Goal: Transaction & Acquisition: Book appointment/travel/reservation

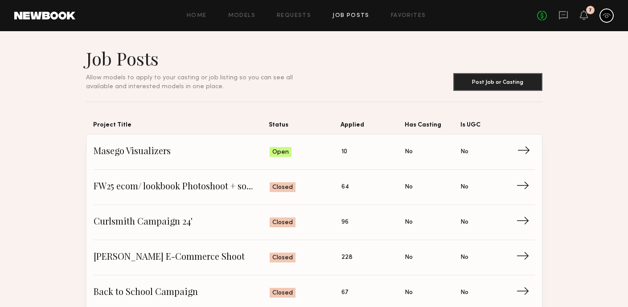
click at [381, 149] on span "Applied: 10" at bounding box center [374, 151] width 64 height 13
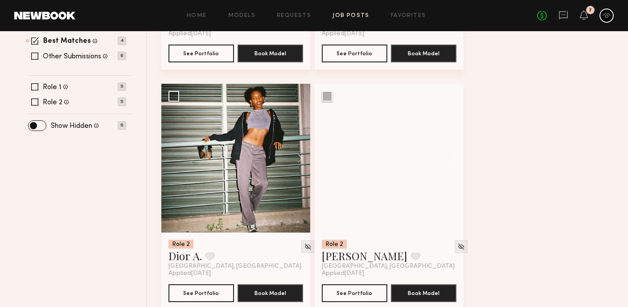
scroll to position [299, 0]
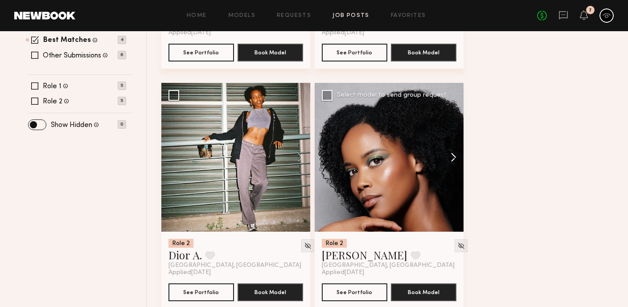
click at [454, 156] on button at bounding box center [449, 157] width 29 height 149
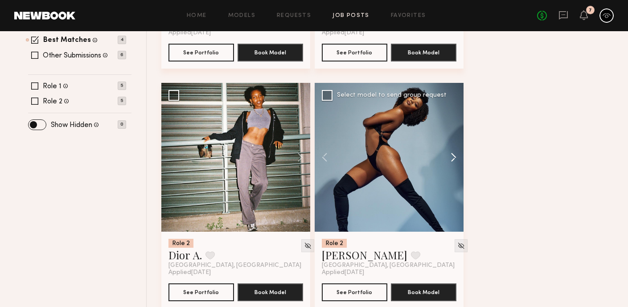
click at [454, 156] on button at bounding box center [449, 157] width 29 height 149
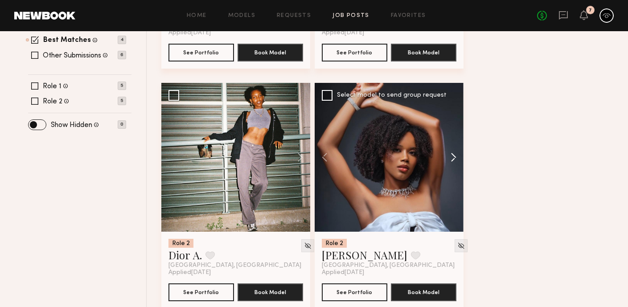
click at [454, 156] on button at bounding box center [449, 157] width 29 height 149
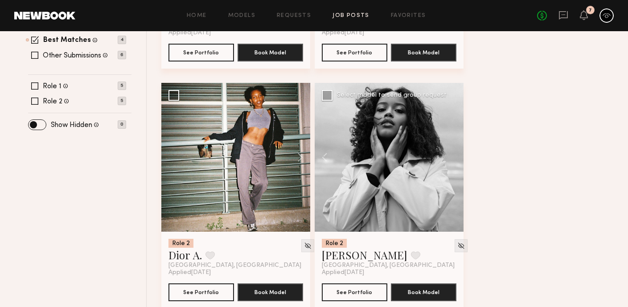
click at [454, 156] on div at bounding box center [389, 157] width 149 height 149
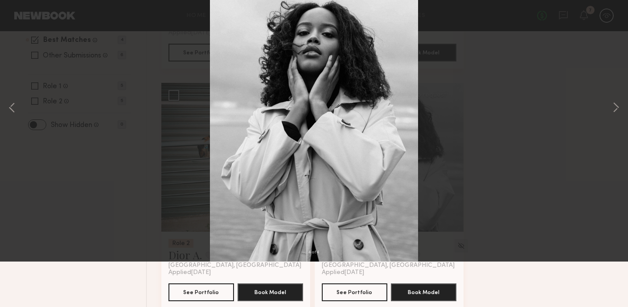
click at [455, 155] on div "4 of 4" at bounding box center [314, 153] width 628 height 307
click at [516, 157] on div "4 of 4" at bounding box center [314, 153] width 628 height 307
click at [22, 20] on button at bounding box center [20, 21] width 14 height 16
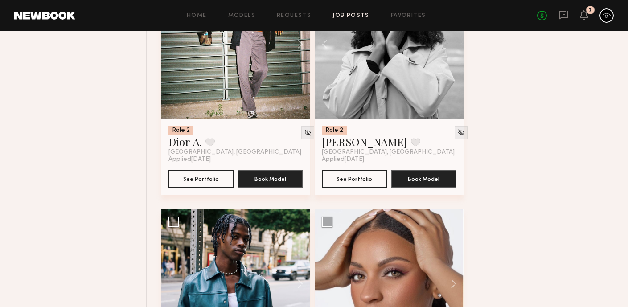
scroll to position [414, 0]
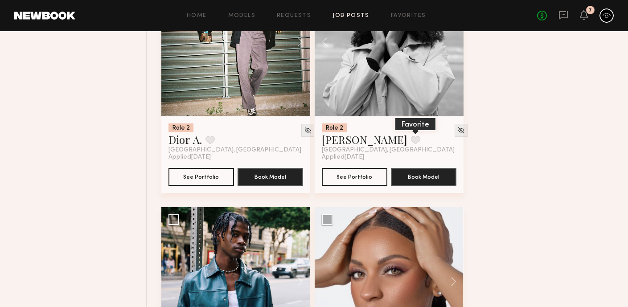
click at [411, 140] on button at bounding box center [415, 140] width 9 height 8
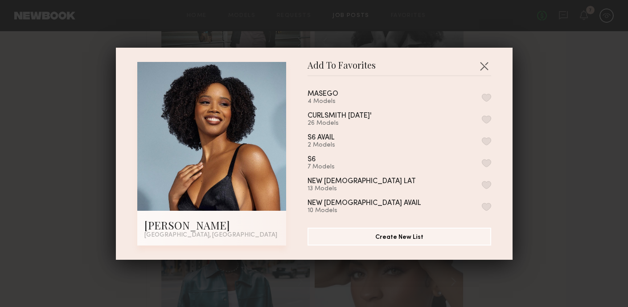
click at [487, 101] on button "button" at bounding box center [486, 98] width 9 height 8
click at [518, 75] on div "Add To Favorites Alyssa A. Los Angeles, CA Add To Favorites MASEGO 5 Models Rem…" at bounding box center [314, 153] width 628 height 307
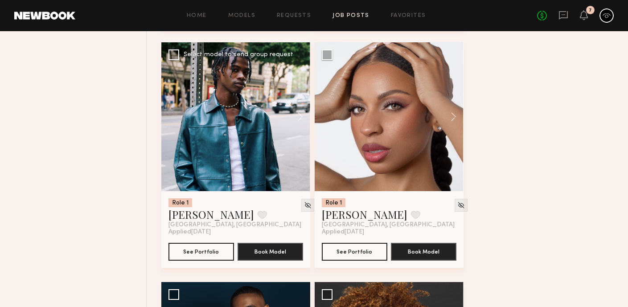
scroll to position [580, 0]
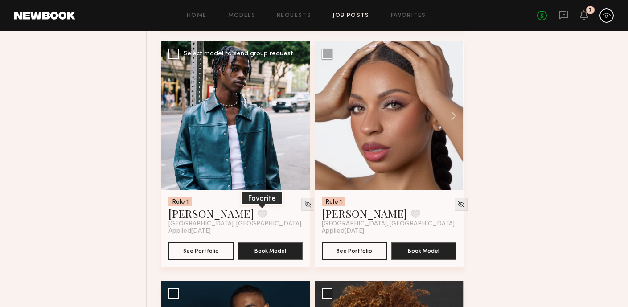
click at [258, 218] on button at bounding box center [262, 214] width 9 height 8
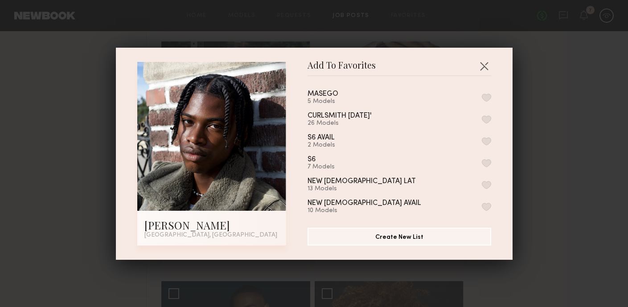
click at [487, 97] on button "button" at bounding box center [486, 98] width 9 height 8
click at [486, 65] on button "button" at bounding box center [484, 66] width 14 height 14
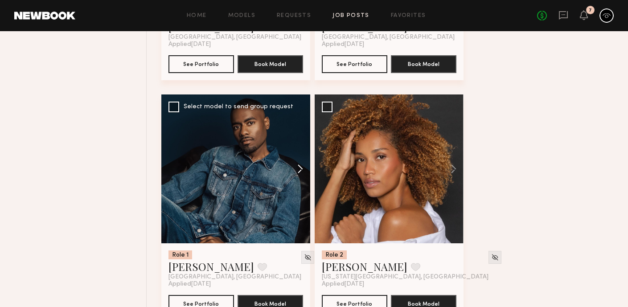
scroll to position [799, 0]
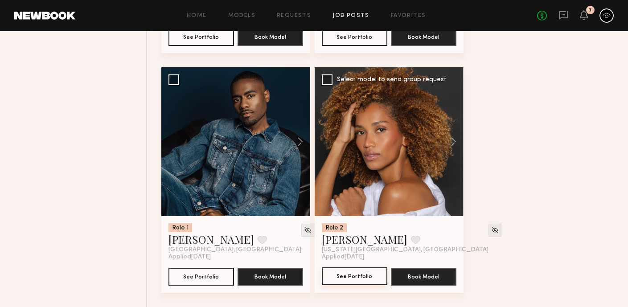
click at [350, 273] on button "See Portfolio" at bounding box center [355, 277] width 66 height 18
click at [411, 238] on button at bounding box center [415, 240] width 9 height 8
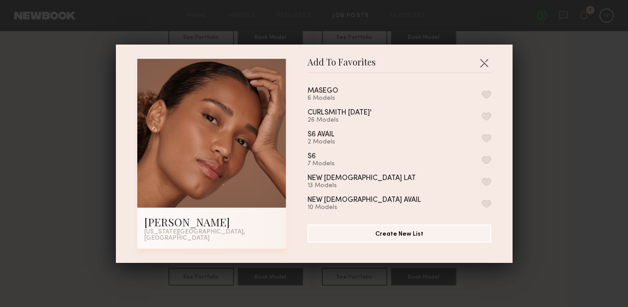
click at [484, 93] on button "button" at bounding box center [486, 95] width 9 height 8
click at [517, 112] on div "Add To Favorites Cristina M. New York City, NY Add To Favorites MASEGO 7 Models…" at bounding box center [314, 153] width 628 height 307
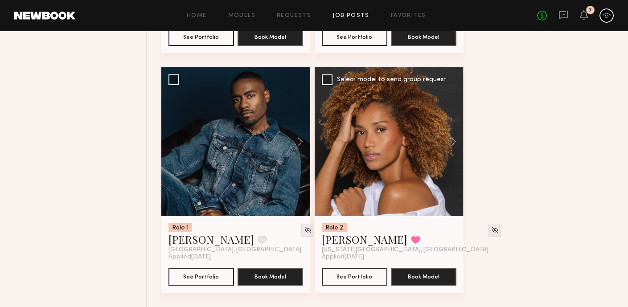
click at [405, 153] on div at bounding box center [389, 141] width 149 height 149
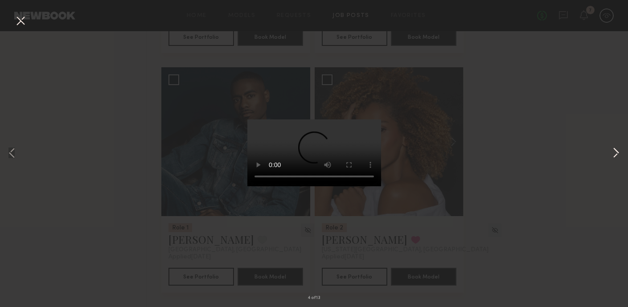
click at [616, 153] on button at bounding box center [616, 154] width 11 height 246
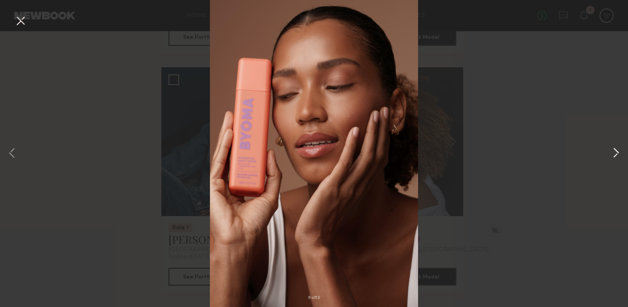
click at [616, 153] on button at bounding box center [616, 154] width 11 height 246
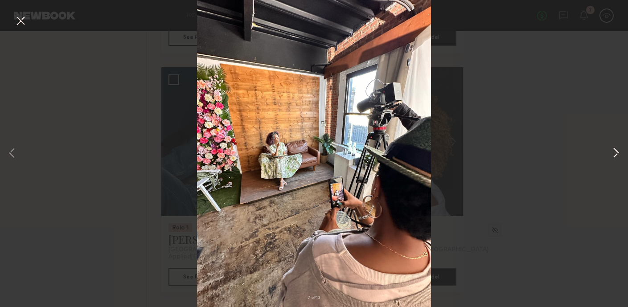
click at [616, 153] on button at bounding box center [616, 154] width 11 height 246
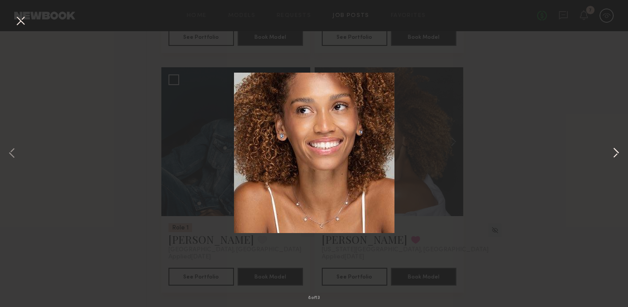
click at [616, 153] on button at bounding box center [616, 154] width 11 height 246
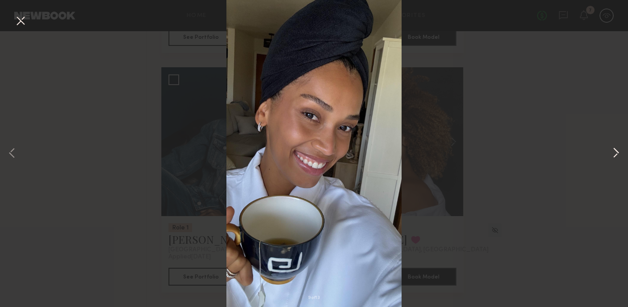
click at [616, 153] on button at bounding box center [616, 154] width 11 height 246
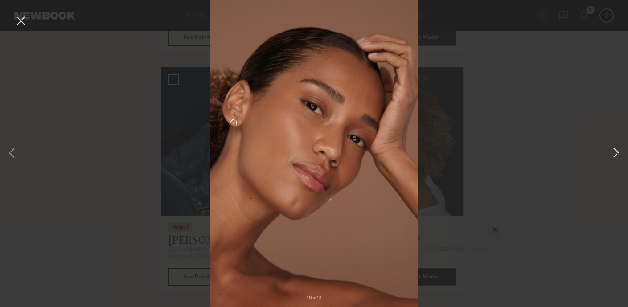
click at [616, 153] on button at bounding box center [616, 154] width 11 height 246
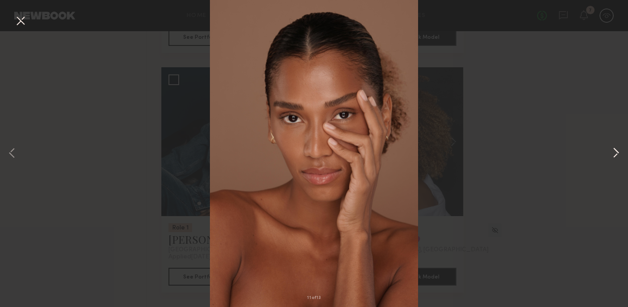
click at [616, 153] on button at bounding box center [616, 154] width 11 height 246
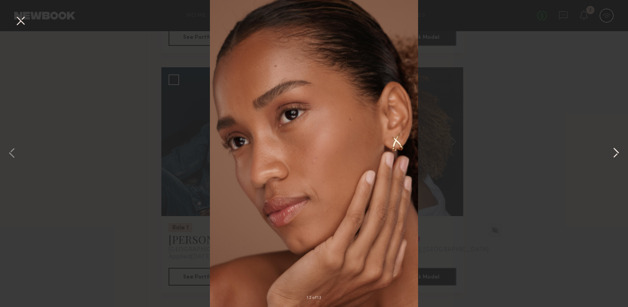
click at [616, 153] on button at bounding box center [616, 154] width 11 height 246
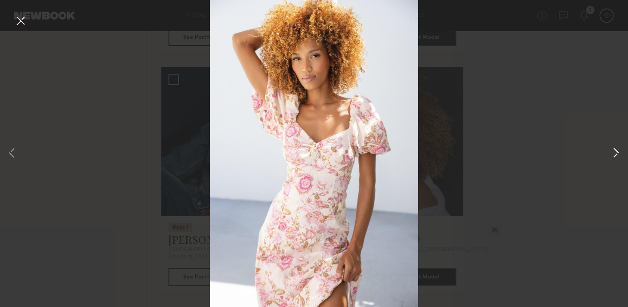
click at [616, 153] on button at bounding box center [616, 154] width 11 height 246
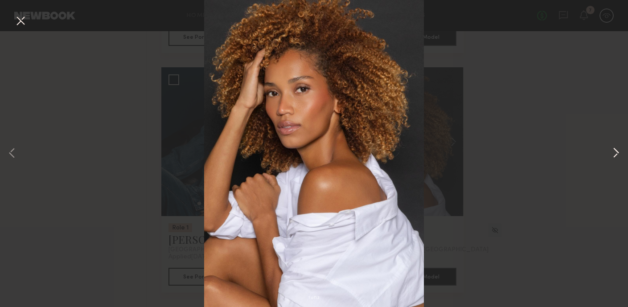
click at [616, 153] on button at bounding box center [616, 154] width 11 height 246
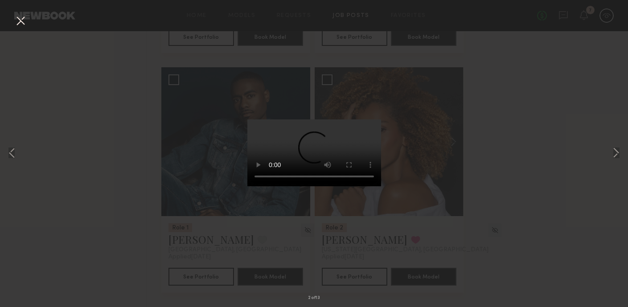
click at [573, 164] on div "2 of 13" at bounding box center [314, 153] width 628 height 307
click at [490, 168] on div "2 of 13" at bounding box center [314, 153] width 628 height 307
click at [614, 151] on button at bounding box center [616, 154] width 11 height 246
click at [616, 153] on button at bounding box center [616, 154] width 11 height 246
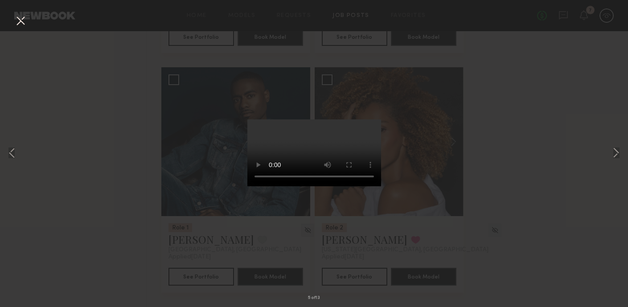
click at [570, 161] on div "5 of 13" at bounding box center [314, 153] width 628 height 307
click at [21, 17] on button at bounding box center [20, 21] width 14 height 16
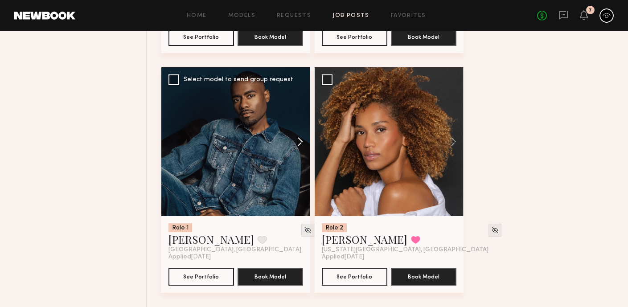
click at [300, 140] on button at bounding box center [296, 141] width 29 height 149
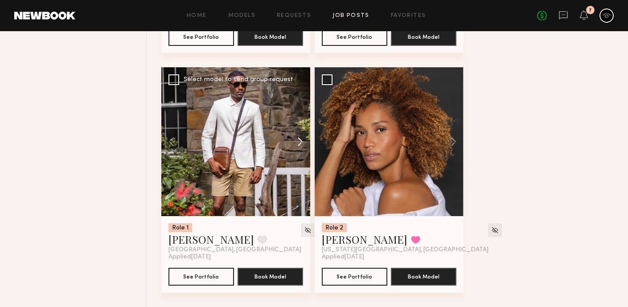
click at [300, 140] on button at bounding box center [296, 141] width 29 height 149
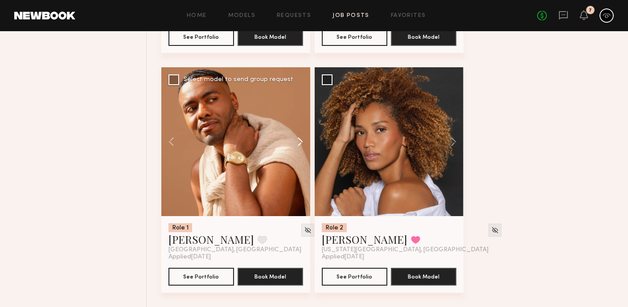
click at [300, 140] on button at bounding box center [296, 141] width 29 height 149
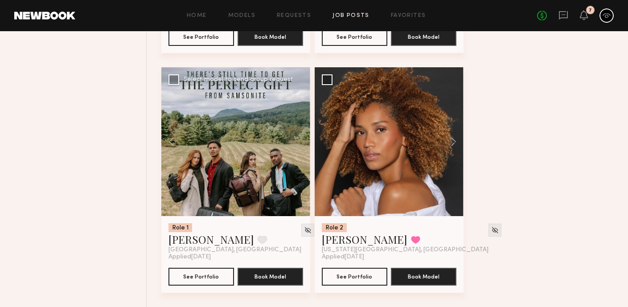
click at [300, 140] on div at bounding box center [235, 141] width 149 height 149
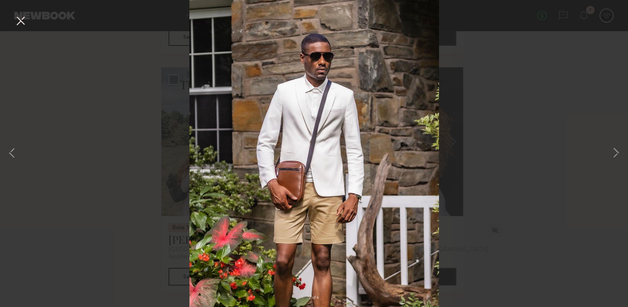
click at [603, 99] on div "2 of 4" at bounding box center [314, 153] width 628 height 307
click at [19, 18] on button at bounding box center [20, 21] width 14 height 16
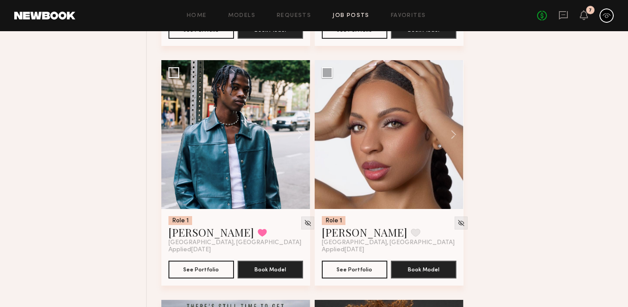
scroll to position [561, 0]
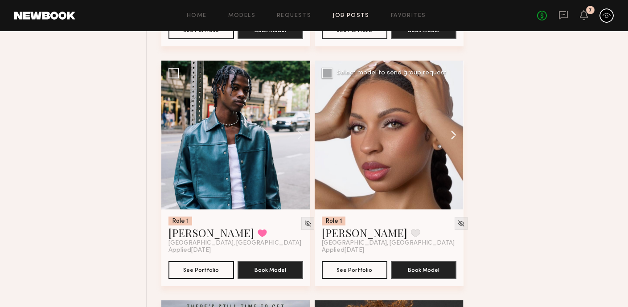
click at [457, 135] on button at bounding box center [449, 135] width 29 height 149
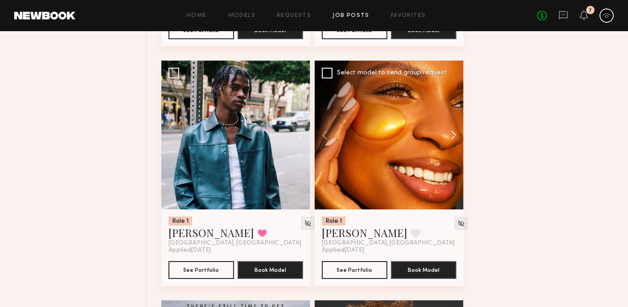
click at [457, 135] on button at bounding box center [449, 135] width 29 height 149
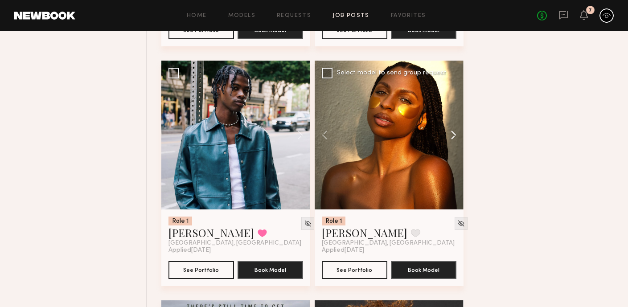
click at [457, 135] on button at bounding box center [449, 135] width 29 height 149
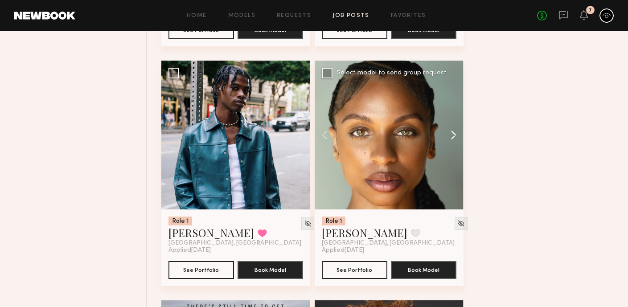
click at [457, 135] on button at bounding box center [449, 135] width 29 height 149
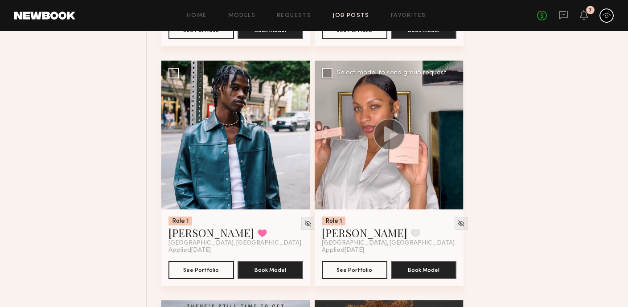
click at [457, 135] on div at bounding box center [389, 135] width 149 height 149
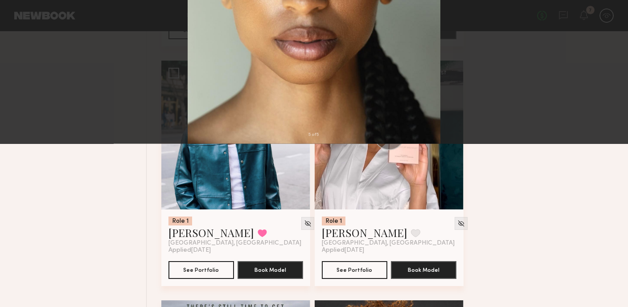
click at [617, 151] on button at bounding box center [616, 154] width 11 height 246
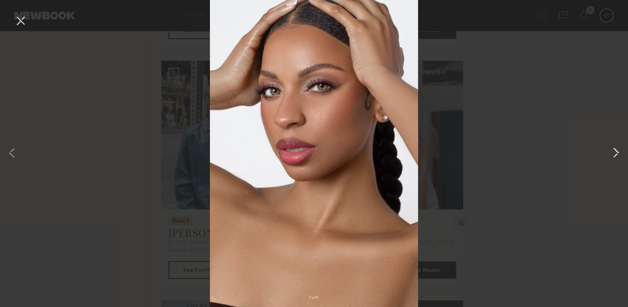
click at [617, 151] on button at bounding box center [616, 154] width 11 height 246
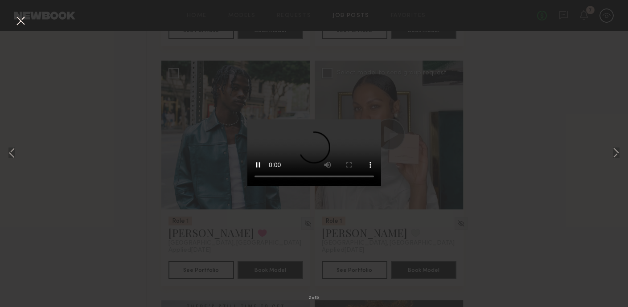
click at [565, 71] on div "2 of 5" at bounding box center [314, 153] width 628 height 307
click at [25, 18] on button at bounding box center [20, 21] width 14 height 16
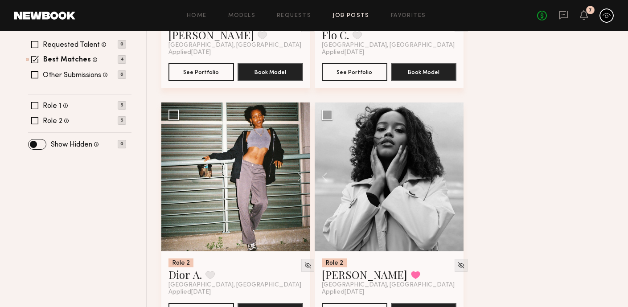
scroll to position [269, 0]
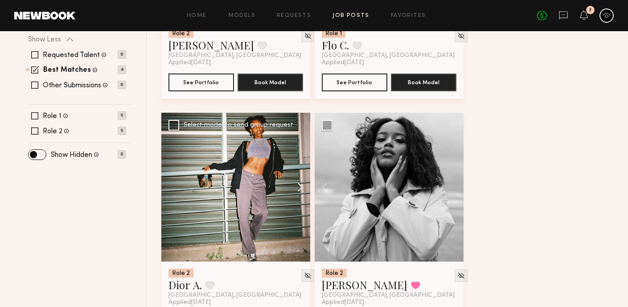
click at [300, 190] on button at bounding box center [296, 187] width 29 height 149
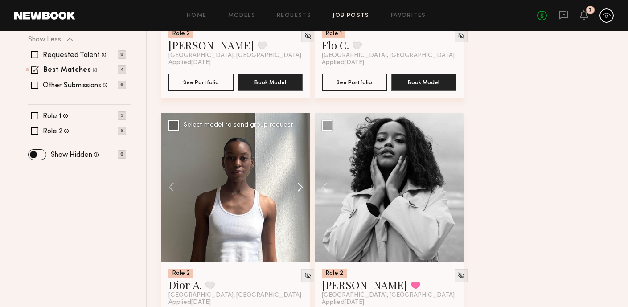
click at [300, 190] on button at bounding box center [296, 187] width 29 height 149
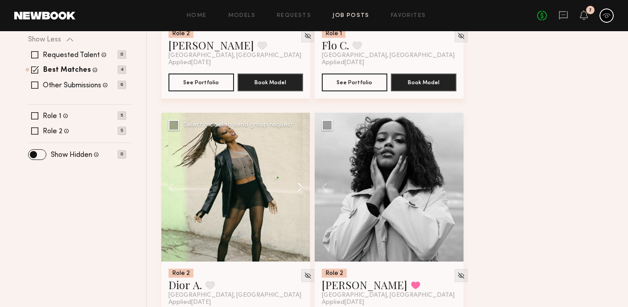
click at [300, 190] on button at bounding box center [296, 187] width 29 height 149
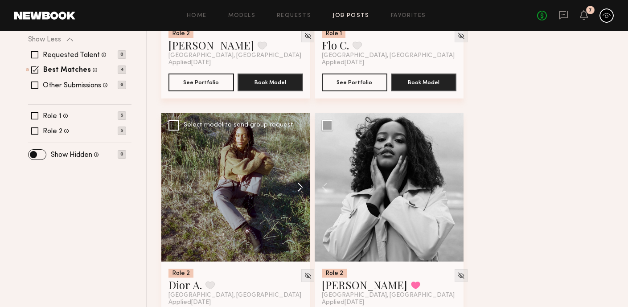
click at [300, 190] on button at bounding box center [296, 187] width 29 height 149
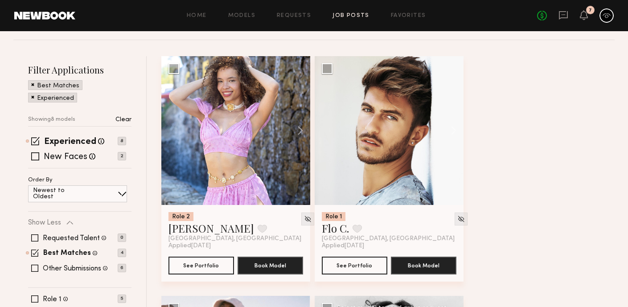
scroll to position [75, 0]
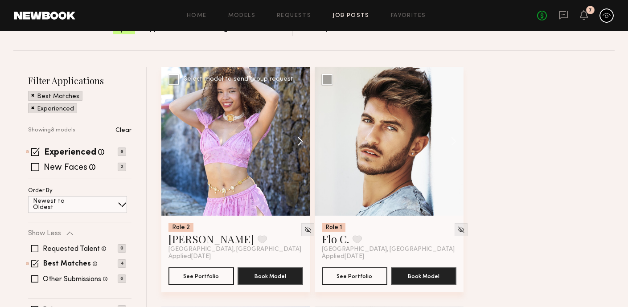
click at [300, 141] on button at bounding box center [296, 141] width 29 height 149
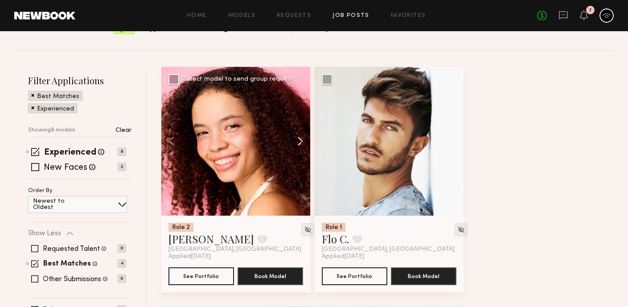
click at [300, 141] on button at bounding box center [296, 141] width 29 height 149
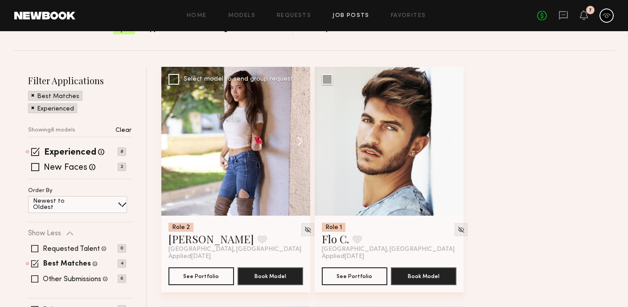
click at [300, 141] on button at bounding box center [296, 141] width 29 height 149
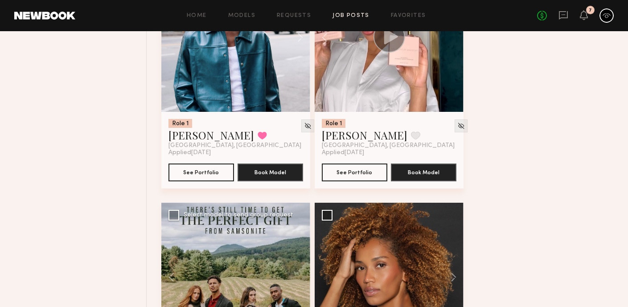
scroll to position [0, 0]
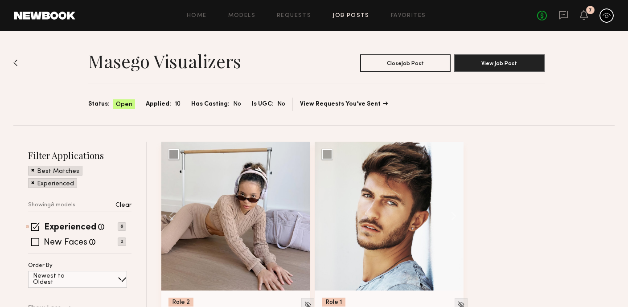
click at [74, 19] on link at bounding box center [44, 16] width 61 height 8
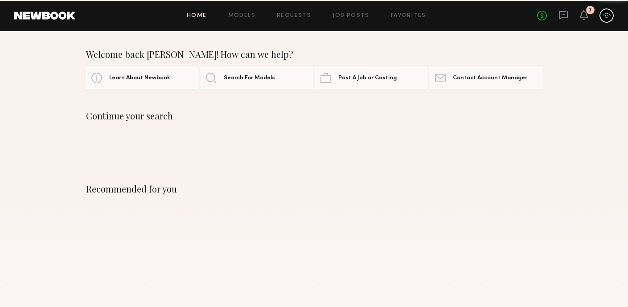
click at [70, 15] on link at bounding box center [44, 16] width 61 height 8
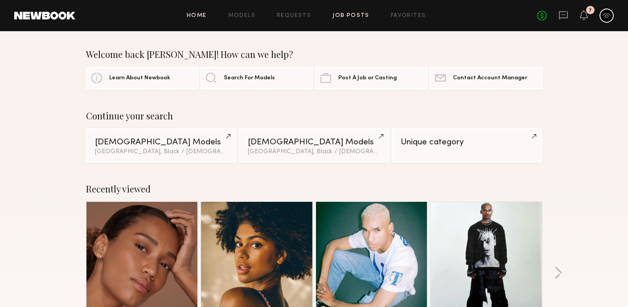
click at [354, 18] on link "Job Posts" at bounding box center [351, 16] width 37 height 6
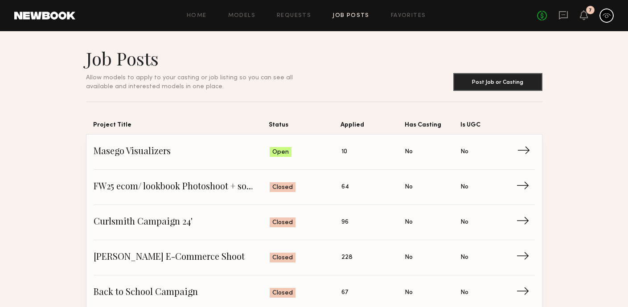
click at [348, 155] on span "Applied: 10" at bounding box center [374, 151] width 64 height 13
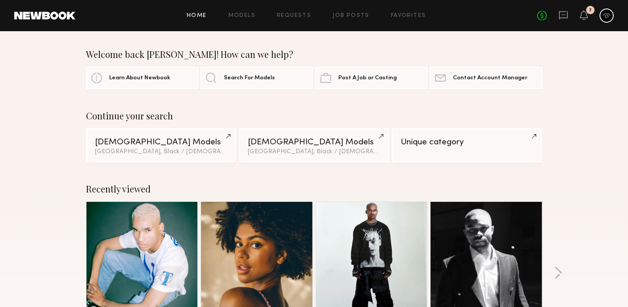
click at [404, 12] on div "Home Models Requests Job Posts Favorites Sign Out No fees up to $5,000 7" at bounding box center [344, 15] width 539 height 14
click at [402, 15] on link "Favorites" at bounding box center [408, 16] width 35 height 6
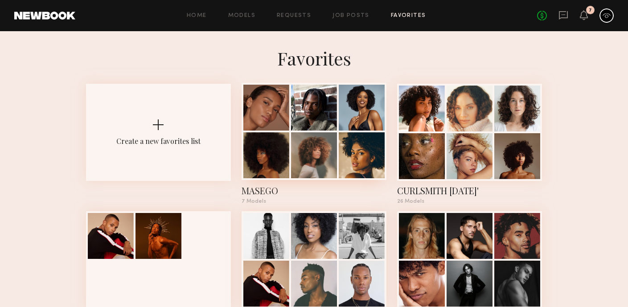
click at [369, 120] on div at bounding box center [362, 108] width 46 height 46
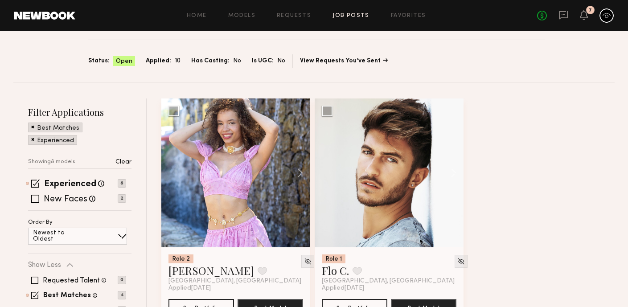
scroll to position [52, 0]
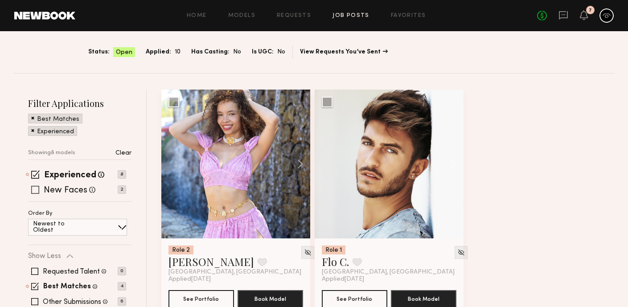
click at [36, 187] on span at bounding box center [35, 190] width 8 height 8
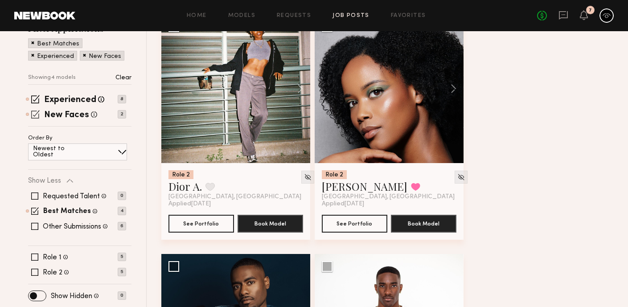
scroll to position [128, 0]
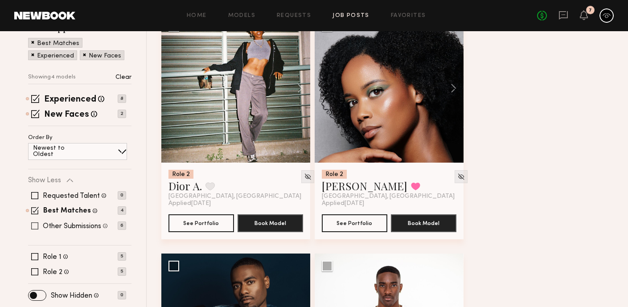
click at [36, 224] on span at bounding box center [34, 226] width 7 height 7
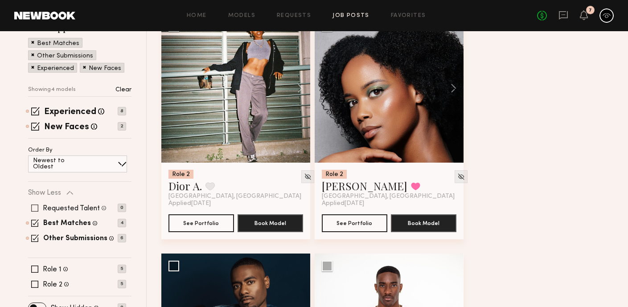
click at [33, 210] on span at bounding box center [34, 208] width 7 height 7
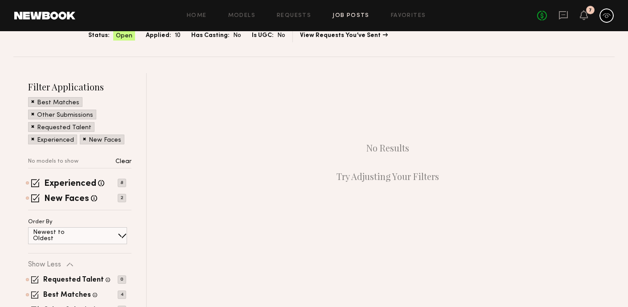
scroll to position [154, 0]
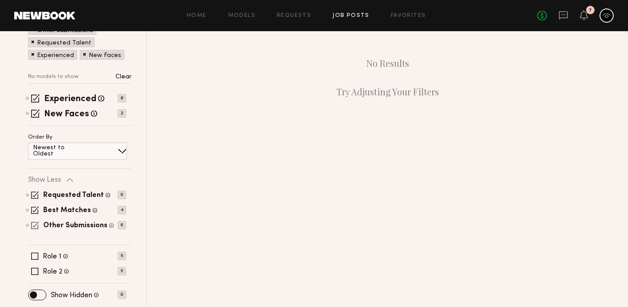
click at [32, 226] on span at bounding box center [35, 226] width 8 height 8
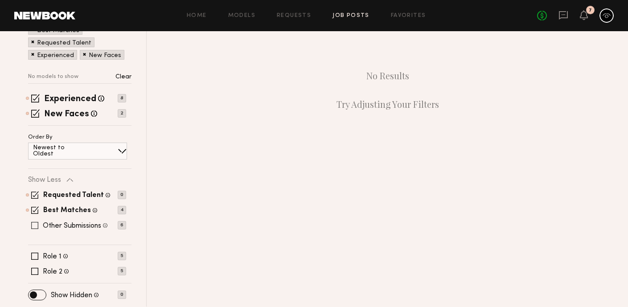
click at [33, 225] on span at bounding box center [34, 225] width 7 height 7
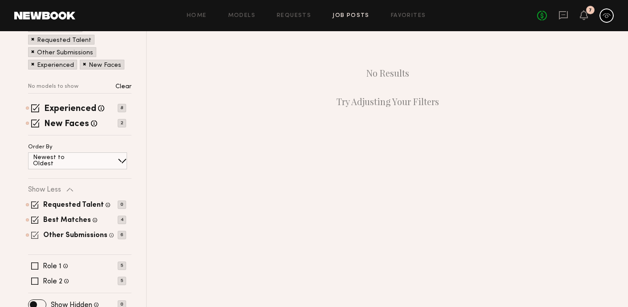
scroll to position [136, 0]
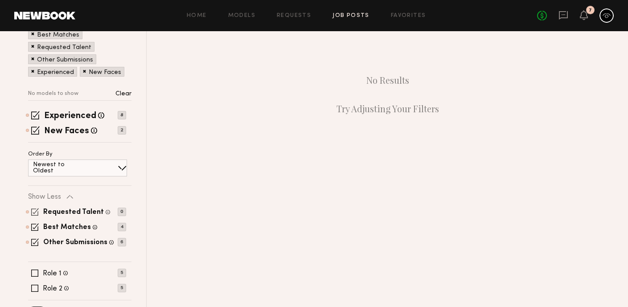
click at [37, 213] on span at bounding box center [35, 212] width 8 height 8
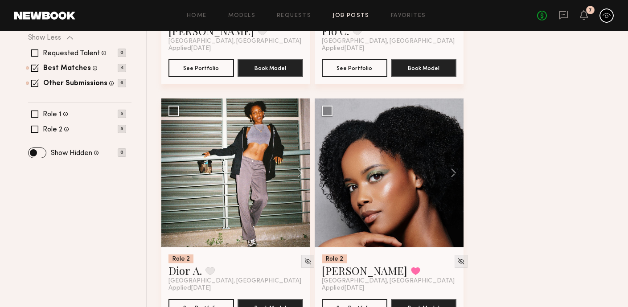
scroll to position [304, 0]
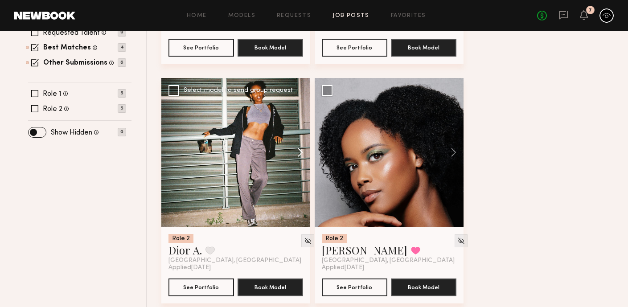
click at [298, 149] on button at bounding box center [296, 152] width 29 height 149
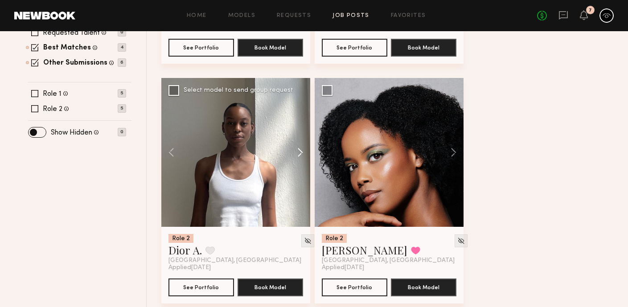
click at [298, 149] on button at bounding box center [296, 152] width 29 height 149
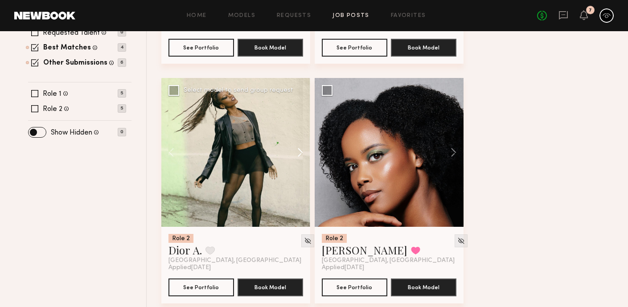
click at [298, 149] on button at bounding box center [296, 152] width 29 height 149
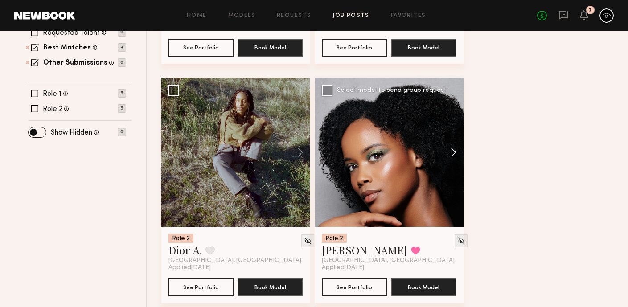
click at [455, 154] on button at bounding box center [449, 152] width 29 height 149
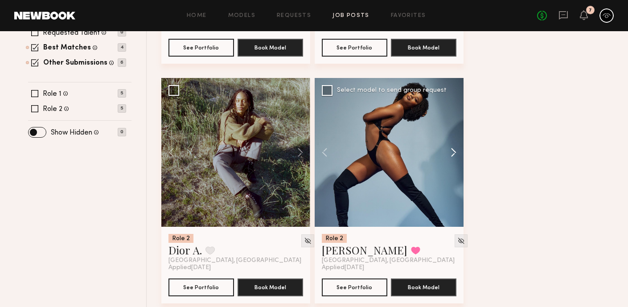
click at [455, 154] on button at bounding box center [449, 152] width 29 height 149
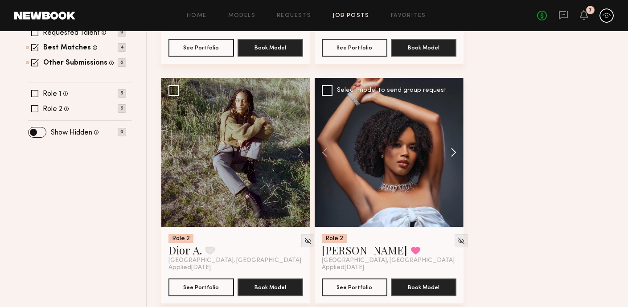
click at [455, 154] on button at bounding box center [449, 152] width 29 height 149
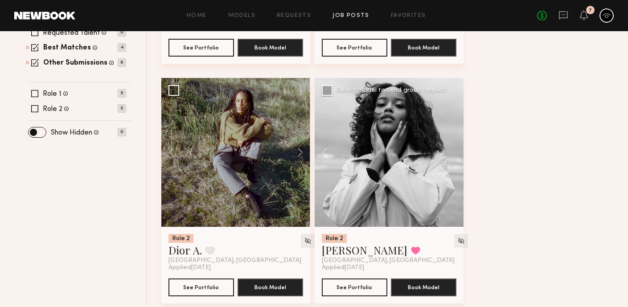
click at [455, 154] on div at bounding box center [389, 152] width 149 height 149
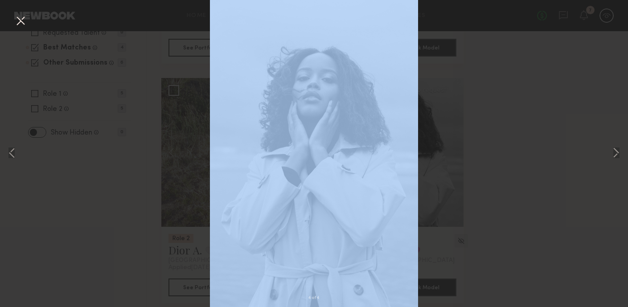
click at [455, 154] on div "4 of 4" at bounding box center [314, 153] width 628 height 307
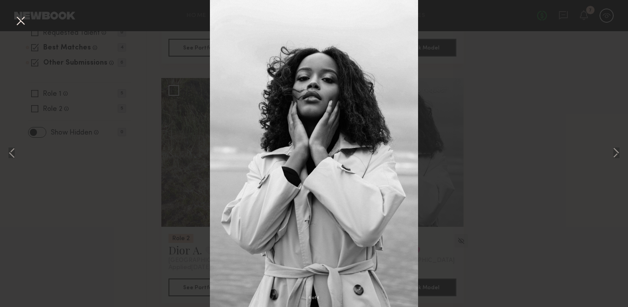
click at [28, 21] on div "4 of 4" at bounding box center [314, 153] width 628 height 307
click at [23, 20] on button at bounding box center [20, 21] width 14 height 16
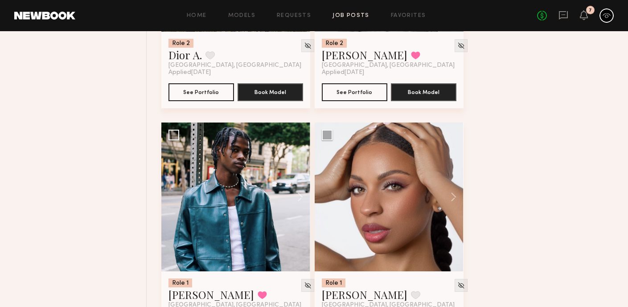
scroll to position [506, 0]
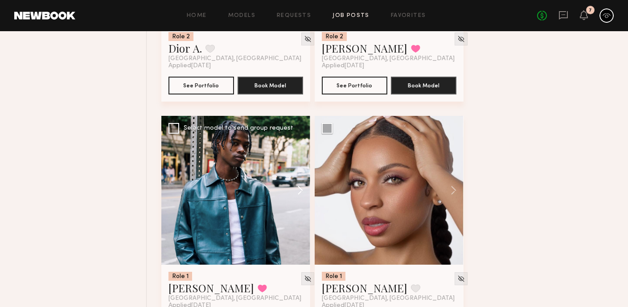
click at [298, 189] on button at bounding box center [296, 190] width 29 height 149
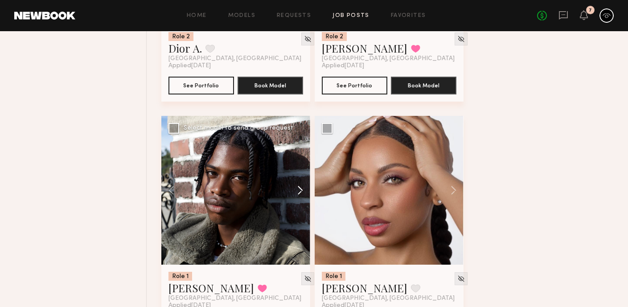
click at [298, 189] on button at bounding box center [296, 190] width 29 height 149
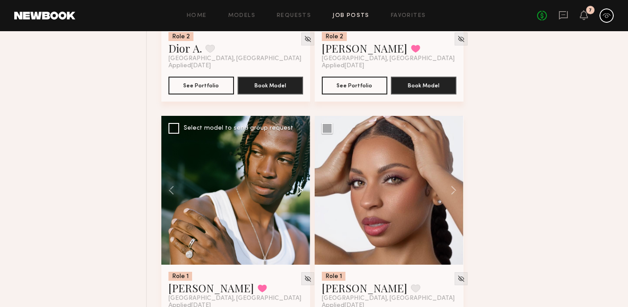
click at [298, 189] on button at bounding box center [296, 190] width 29 height 149
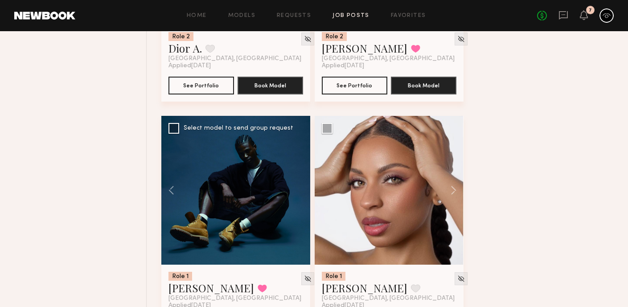
click at [298, 189] on div at bounding box center [235, 190] width 149 height 149
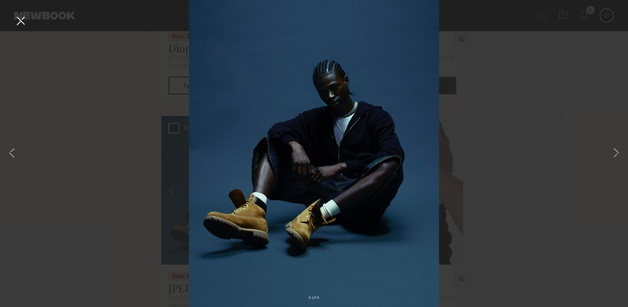
click at [22, 21] on button at bounding box center [20, 21] width 14 height 16
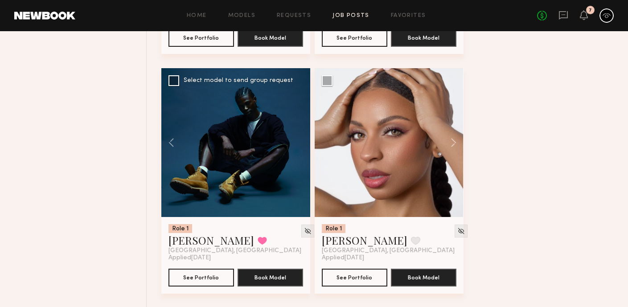
scroll to position [555, 0]
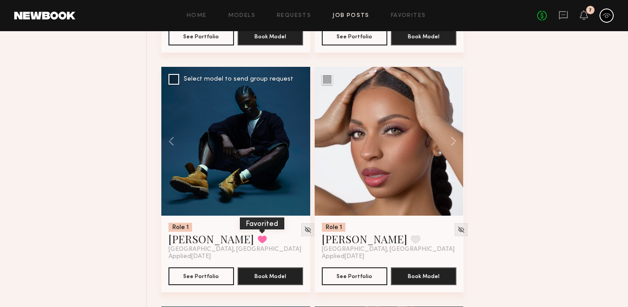
click at [258, 240] on button at bounding box center [262, 239] width 9 height 8
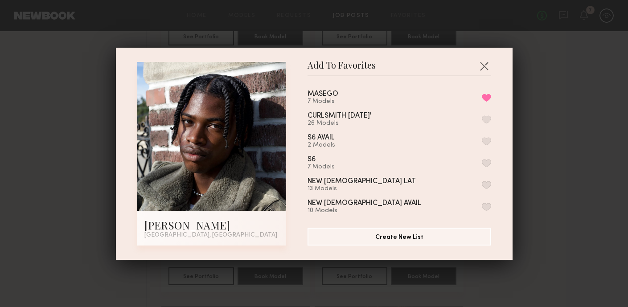
click at [530, 128] on div "Add To Favorites Tyler R. Los Angeles, CA Add To Favorites MASEGO 7 Models Remo…" at bounding box center [314, 153] width 628 height 307
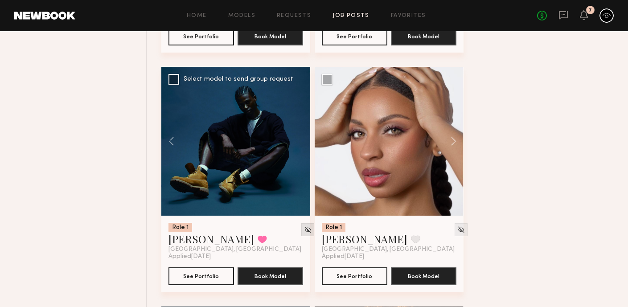
click at [304, 233] on img at bounding box center [308, 230] width 8 height 8
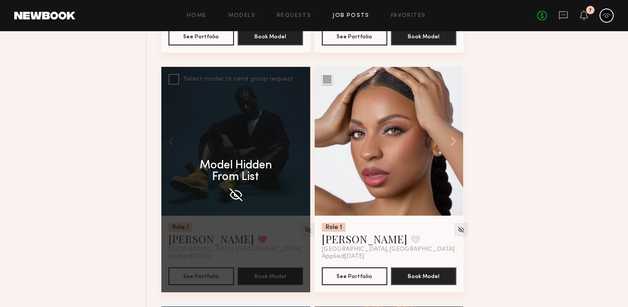
click at [236, 198] on img at bounding box center [236, 195] width 16 height 16
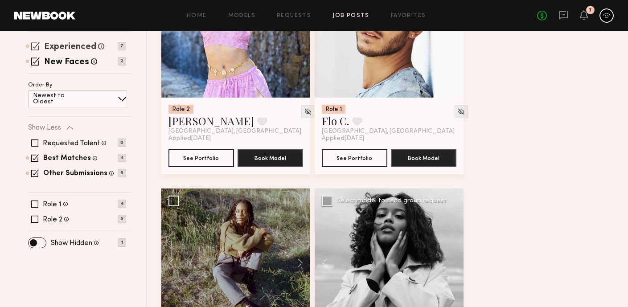
scroll to position [194, 0]
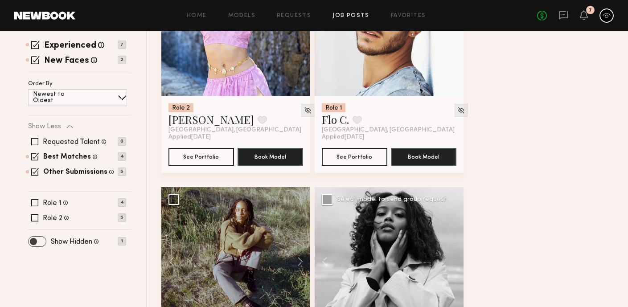
click at [43, 239] on span at bounding box center [37, 242] width 17 height 10
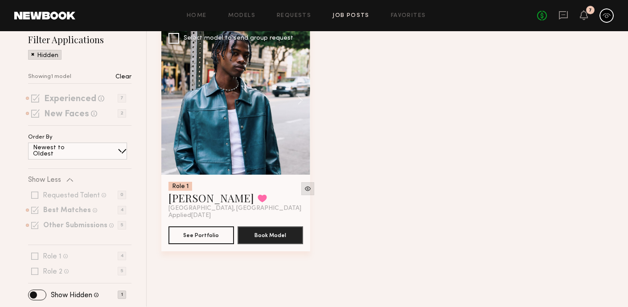
click at [304, 189] on img at bounding box center [308, 189] width 8 height 8
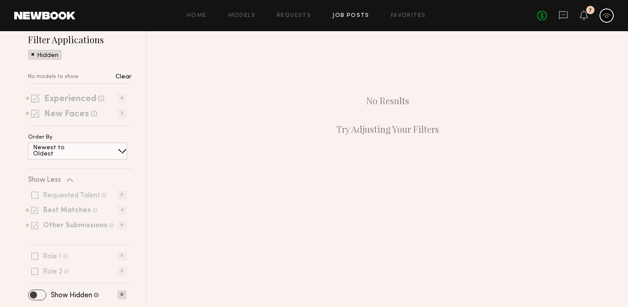
click at [35, 290] on span at bounding box center [37, 295] width 17 height 10
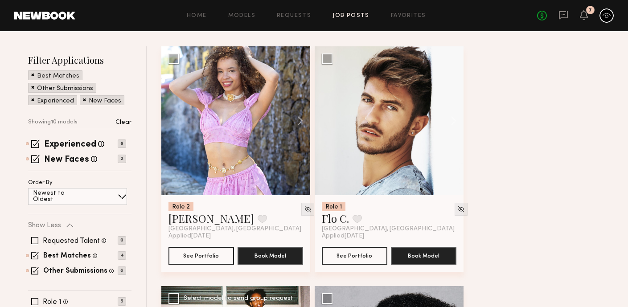
scroll to position [96, 0]
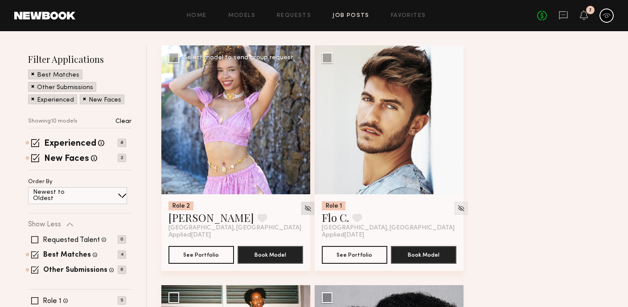
click at [304, 209] on img at bounding box center [308, 209] width 8 height 8
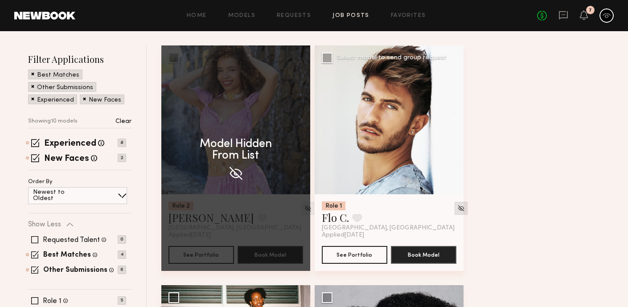
click at [458, 209] on img at bounding box center [462, 209] width 8 height 8
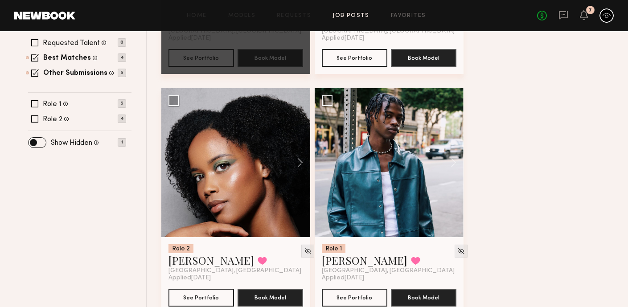
scroll to position [295, 0]
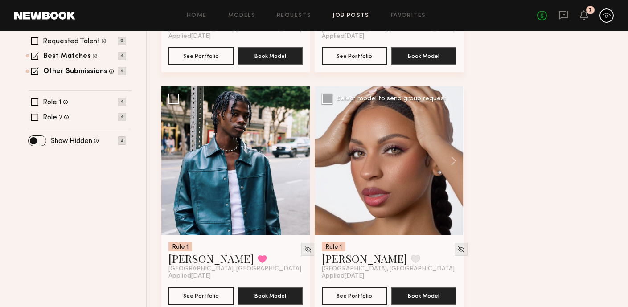
click at [400, 169] on div at bounding box center [389, 161] width 149 height 149
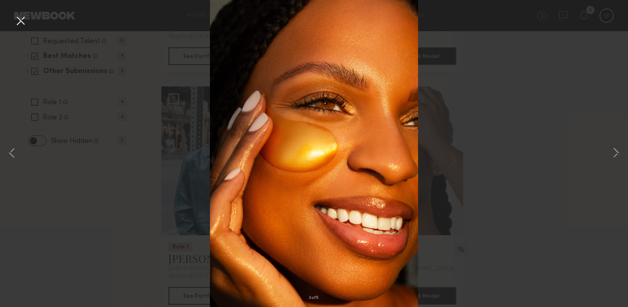
click at [19, 19] on button at bounding box center [20, 21] width 14 height 16
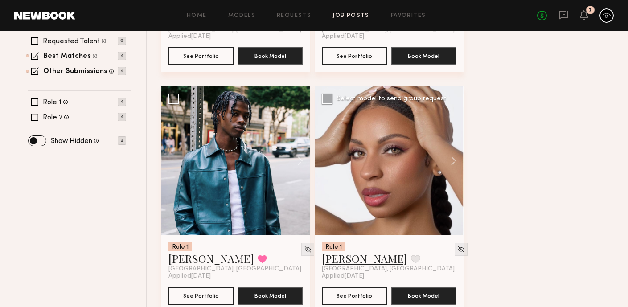
click at [355, 261] on link "Danika E." at bounding box center [365, 259] width 86 height 14
click at [458, 250] on img at bounding box center [462, 250] width 8 height 8
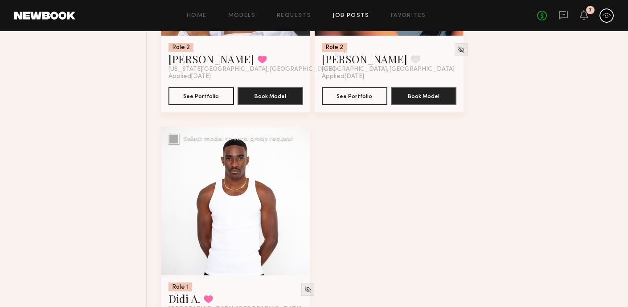
scroll to position [799, 0]
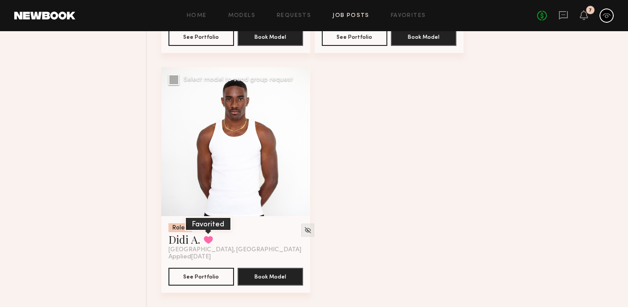
click at [208, 238] on button at bounding box center [208, 240] width 9 height 8
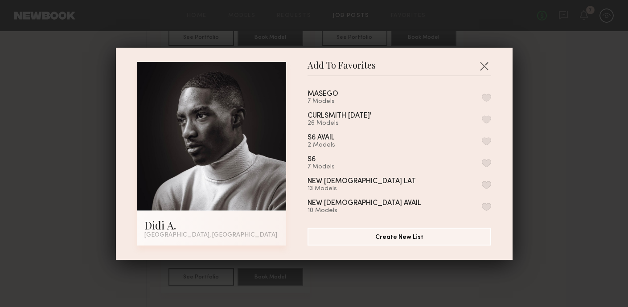
click at [487, 98] on button "button" at bounding box center [486, 98] width 9 height 8
click at [485, 62] on button "button" at bounding box center [484, 66] width 14 height 14
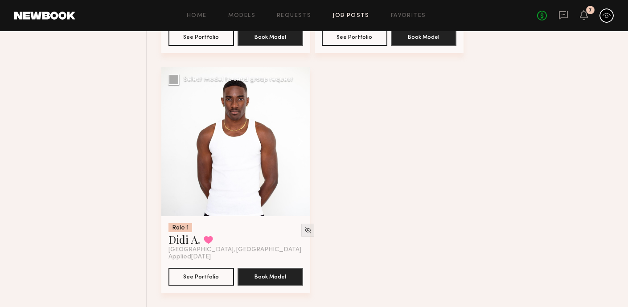
click at [300, 140] on button at bounding box center [296, 141] width 29 height 149
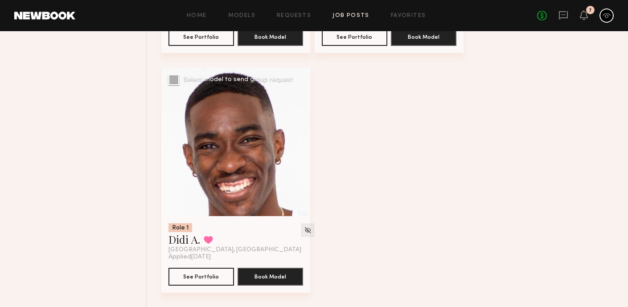
click at [300, 140] on button at bounding box center [296, 141] width 29 height 149
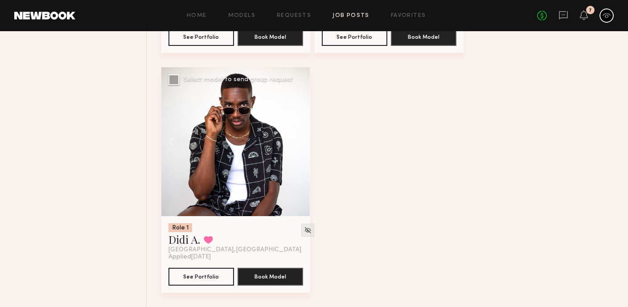
click at [300, 140] on button at bounding box center [296, 141] width 29 height 149
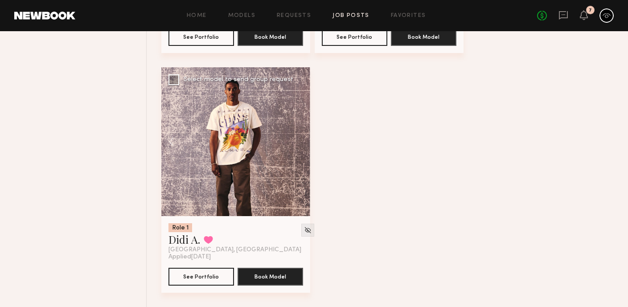
click at [300, 140] on div at bounding box center [235, 141] width 149 height 149
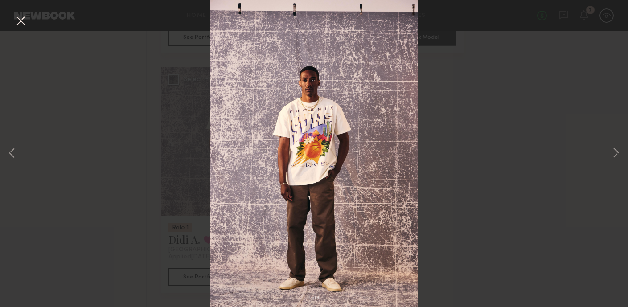
click at [23, 22] on button at bounding box center [20, 21] width 14 height 16
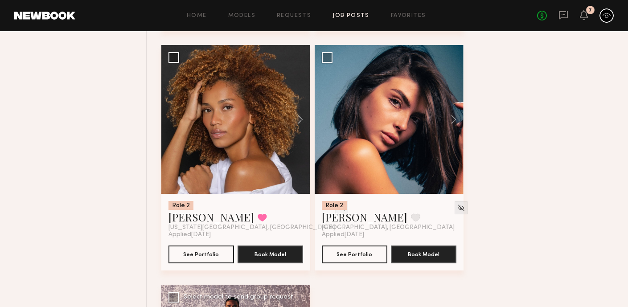
scroll to position [566, 0]
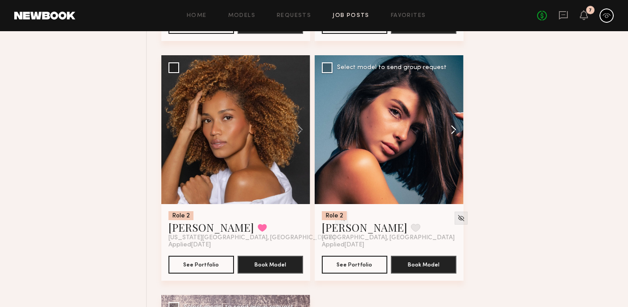
click at [454, 134] on button at bounding box center [449, 129] width 29 height 149
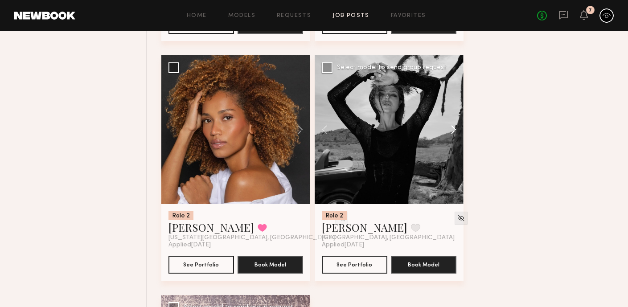
click at [454, 134] on button at bounding box center [449, 129] width 29 height 149
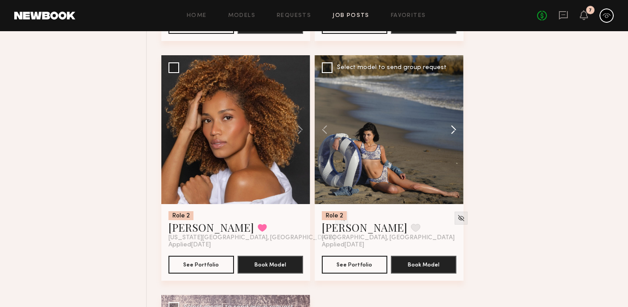
click at [454, 134] on button at bounding box center [449, 129] width 29 height 149
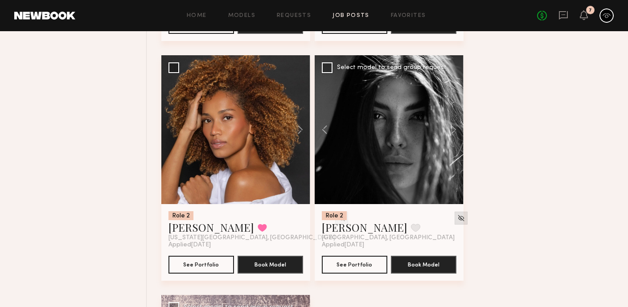
click at [458, 222] on img at bounding box center [462, 219] width 8 height 8
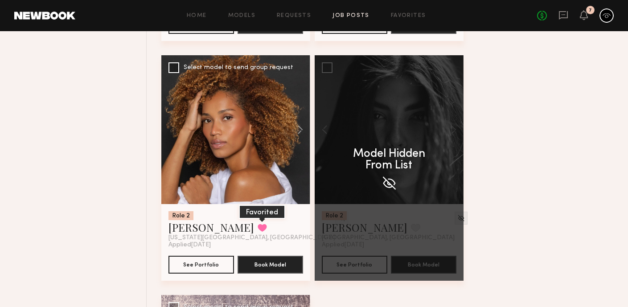
click at [258, 231] on button at bounding box center [262, 228] width 9 height 8
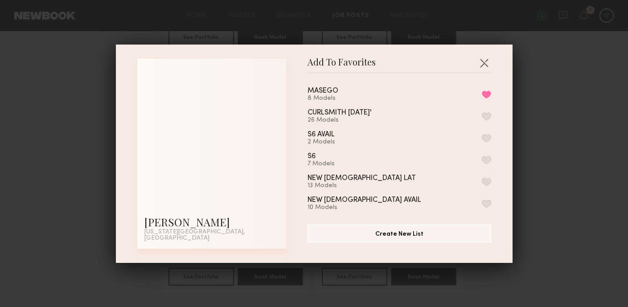
scroll to position [558, 0]
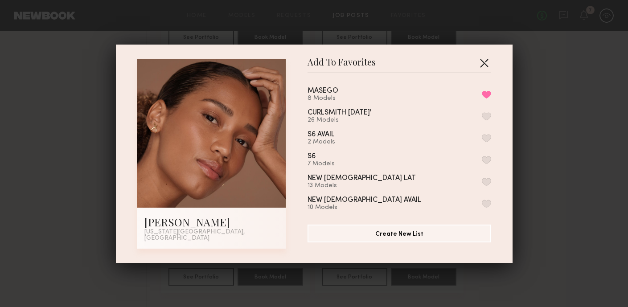
click at [483, 65] on button "button" at bounding box center [484, 63] width 14 height 14
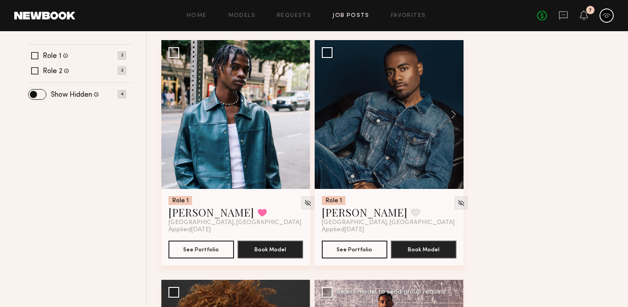
scroll to position [340, 0]
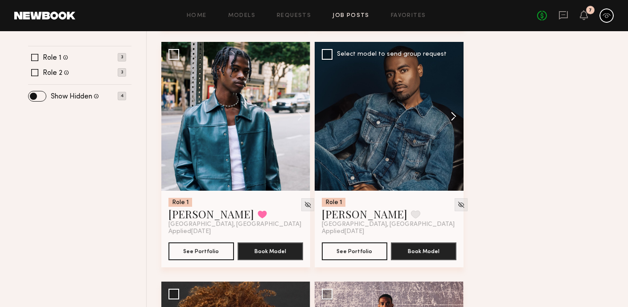
click at [455, 116] on button at bounding box center [449, 116] width 29 height 149
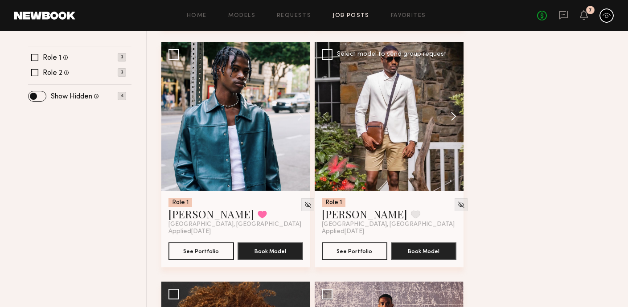
click at [455, 116] on button at bounding box center [449, 116] width 29 height 149
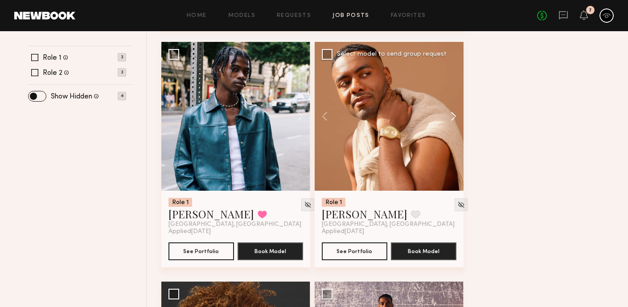
click at [455, 116] on button at bounding box center [449, 116] width 29 height 149
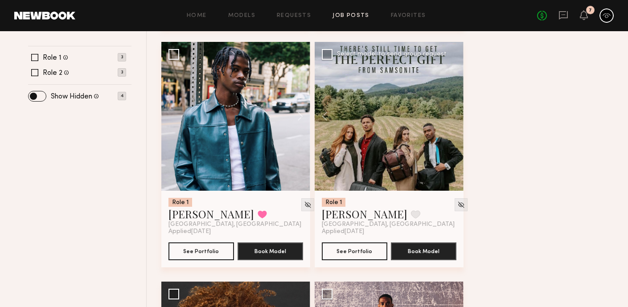
click at [455, 116] on div at bounding box center [389, 116] width 149 height 149
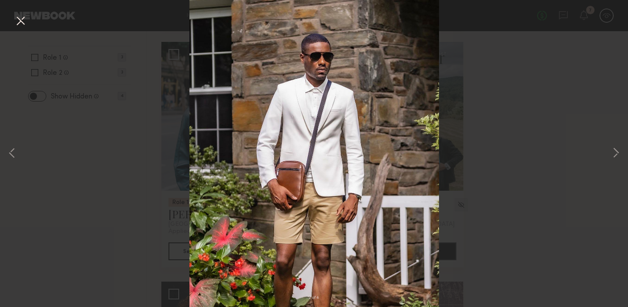
click at [23, 32] on div "2 of 4" at bounding box center [314, 153] width 628 height 307
click at [23, 23] on button at bounding box center [20, 21] width 14 height 16
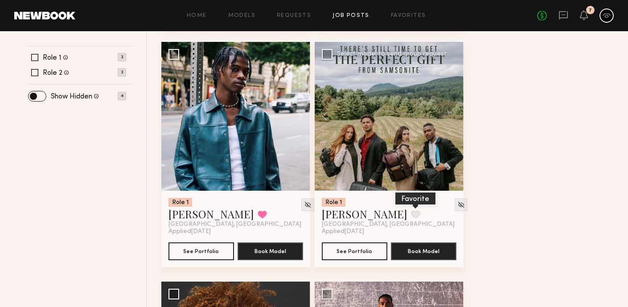
click at [411, 215] on button at bounding box center [415, 215] width 9 height 8
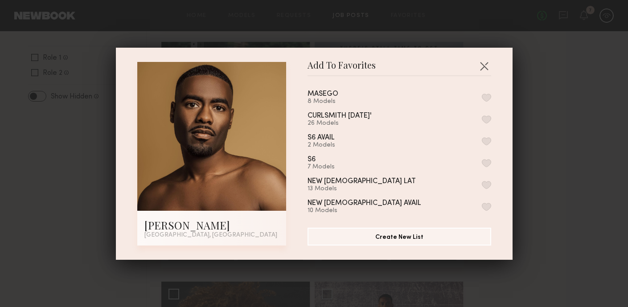
click at [489, 98] on button "button" at bounding box center [486, 98] width 9 height 8
click at [548, 105] on div "Add To Favorites Demetrius M. Los Angeles, CA Add To Favorites MASEGO 9 Models …" at bounding box center [314, 153] width 628 height 307
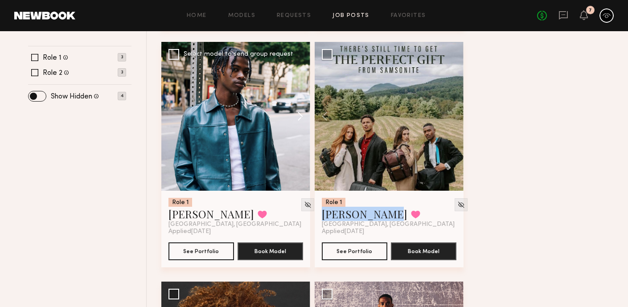
scroll to position [0, 0]
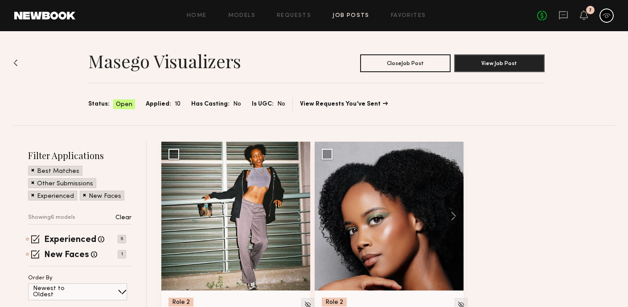
click at [351, 16] on link "Job Posts" at bounding box center [351, 16] width 37 height 6
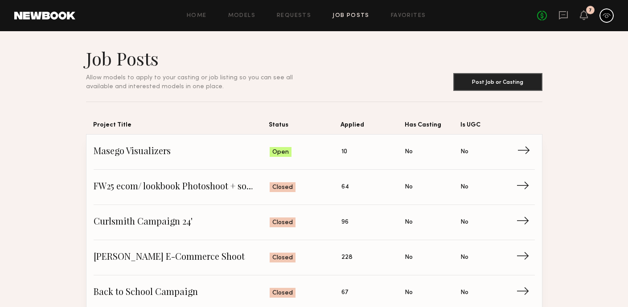
click at [344, 149] on span "Applied: 10" at bounding box center [374, 151] width 64 height 13
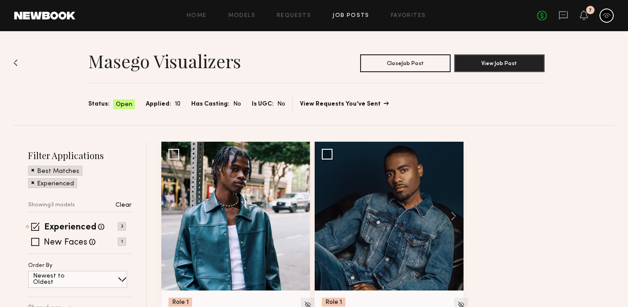
click at [340, 106] on link "View Requests You’ve Sent" at bounding box center [344, 104] width 88 height 6
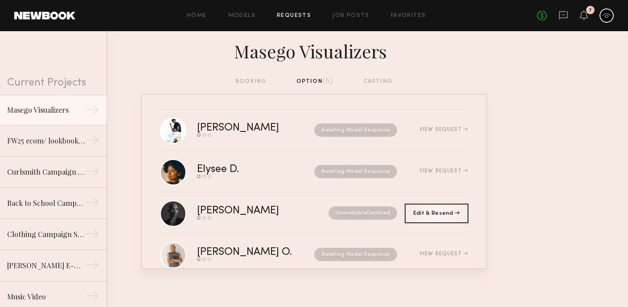
click at [261, 85] on div "booking option (5) casting" at bounding box center [313, 82] width 157 height 10
click at [258, 81] on div "booking option (5) casting" at bounding box center [313, 82] width 157 height 10
click at [250, 79] on div "booking option (5) casting" at bounding box center [313, 82] width 157 height 10
click at [315, 87] on div "booking option (5) casting" at bounding box center [314, 85] width 628 height 17
click at [63, 111] on div "Masego Visualizers" at bounding box center [46, 109] width 78 height 11
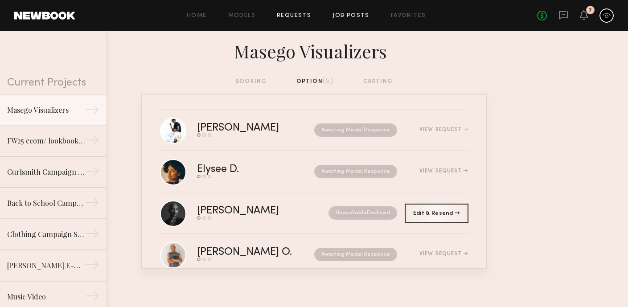
click at [365, 13] on link "Job Posts" at bounding box center [351, 16] width 37 height 6
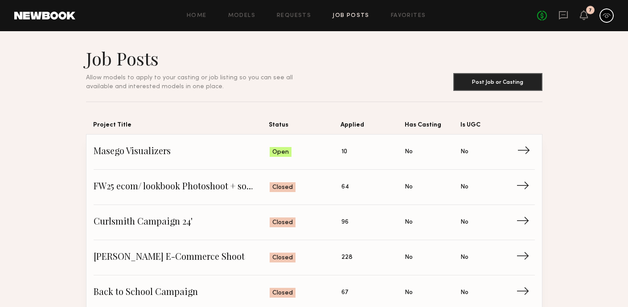
click at [317, 151] on span "Status: Open" at bounding box center [306, 151] width 72 height 13
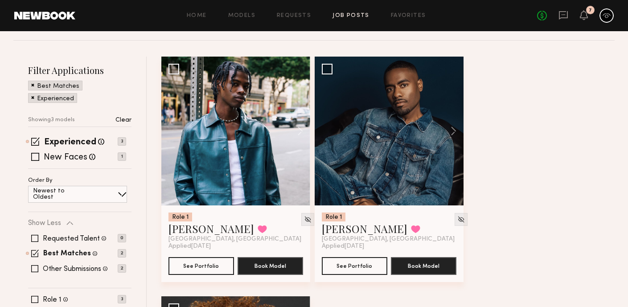
scroll to position [85, 0]
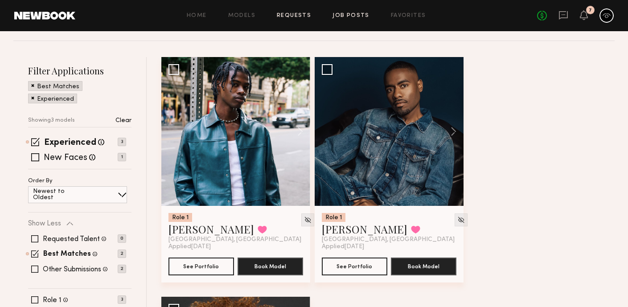
click at [282, 16] on link "Requests" at bounding box center [294, 16] width 34 height 6
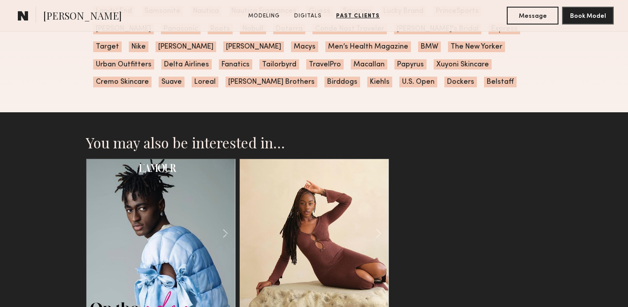
scroll to position [1387, 0]
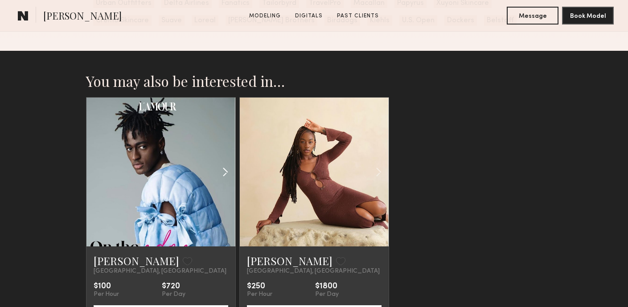
click at [224, 173] on common-icon at bounding box center [225, 172] width 13 height 17
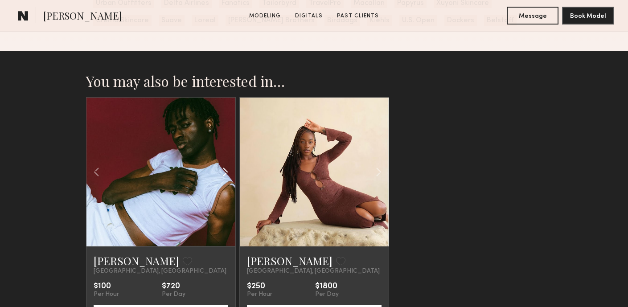
click at [224, 173] on common-icon at bounding box center [225, 172] width 13 height 17
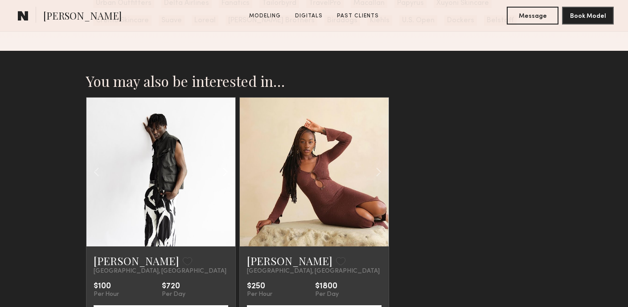
click at [224, 173] on common-icon at bounding box center [225, 172] width 13 height 17
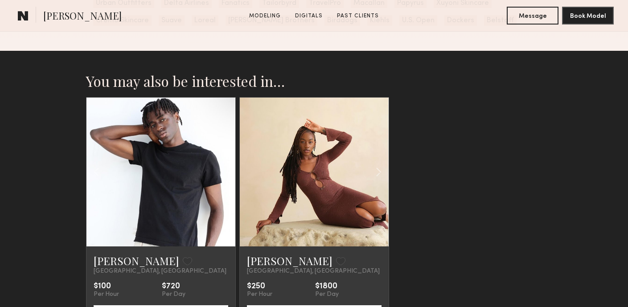
click at [224, 173] on div at bounding box center [161, 172] width 149 height 149
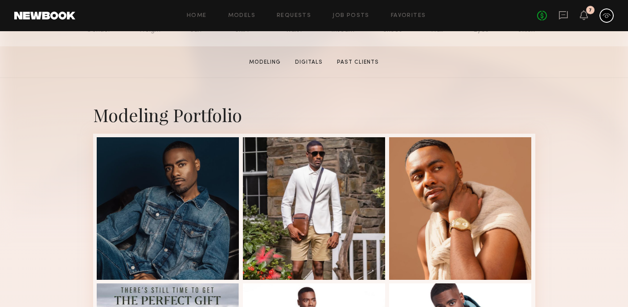
scroll to position [128, 0]
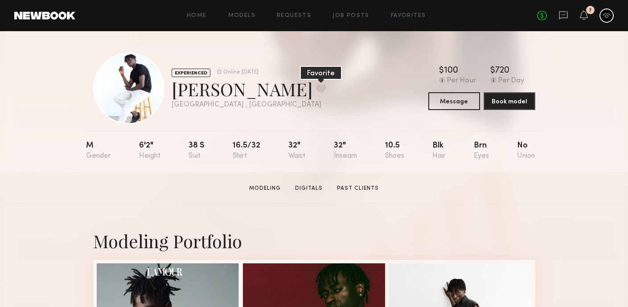
click at [317, 91] on button at bounding box center [321, 89] width 9 height 8
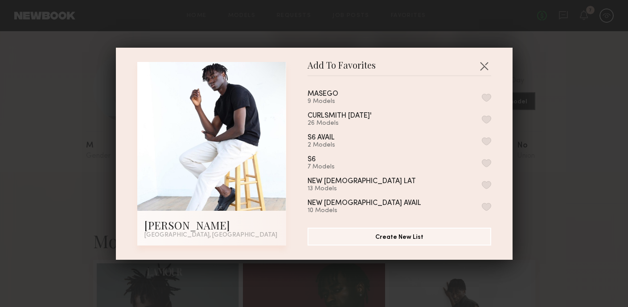
click at [486, 98] on button "button" at bounding box center [486, 98] width 9 height 8
click at [575, 124] on div "Add To Favorites [PERSON_NAME] [GEOGRAPHIC_DATA], [GEOGRAPHIC_DATA] Add To Favo…" at bounding box center [314, 153] width 628 height 307
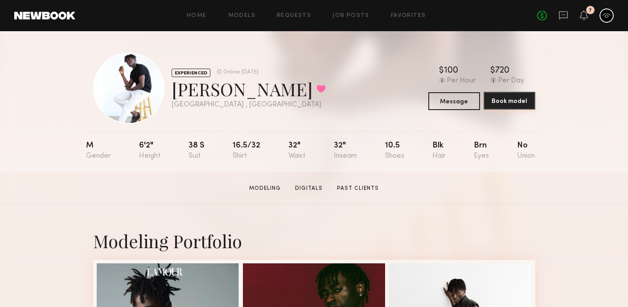
click at [490, 103] on button "Book model" at bounding box center [510, 101] width 52 height 18
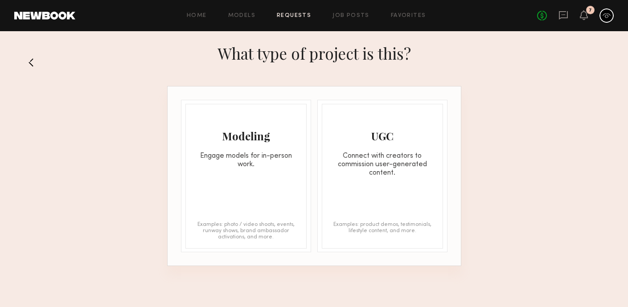
click at [273, 165] on div "Engage models for in-person work." at bounding box center [246, 160] width 120 height 17
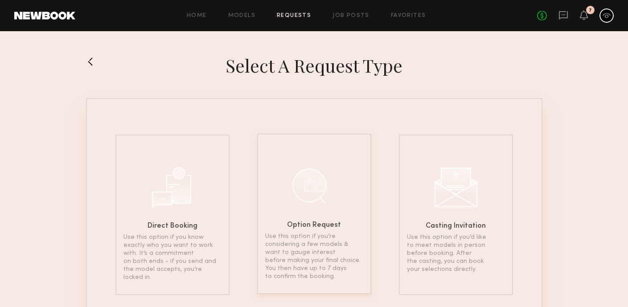
click at [339, 186] on div "Option Request Use this option if you’re considering a few models & want to gau…" at bounding box center [314, 214] width 114 height 161
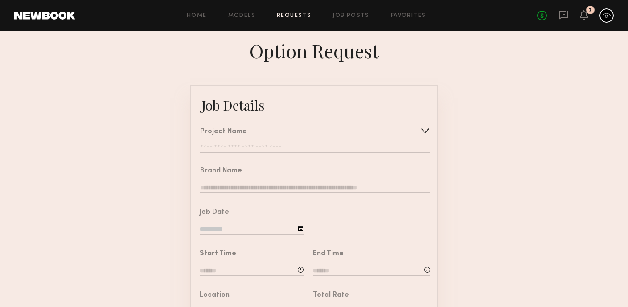
click at [346, 145] on input "text" at bounding box center [315, 149] width 230 height 9
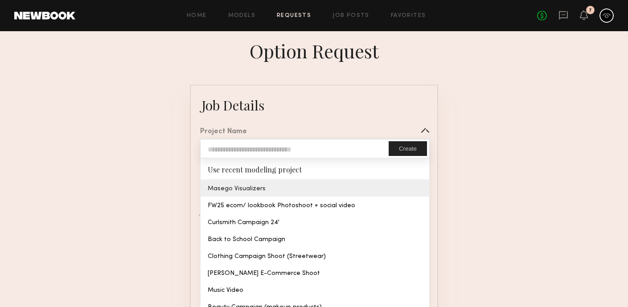
type input "**********"
type textarea "**********"
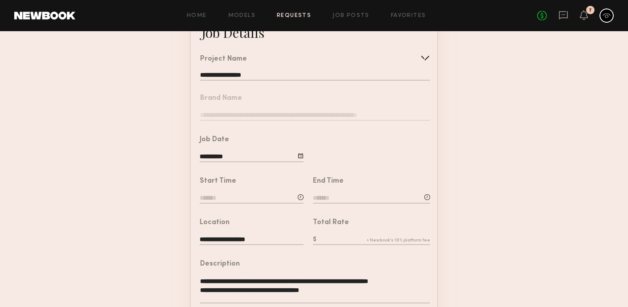
scroll to position [84, 0]
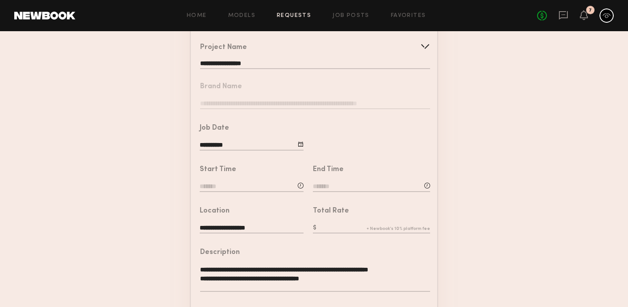
click at [249, 186] on input at bounding box center [252, 187] width 104 height 10
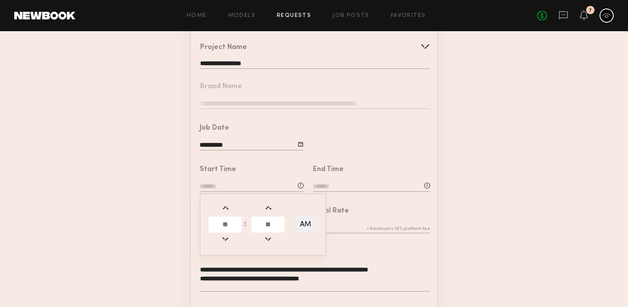
click at [236, 227] on input "text" at bounding box center [225, 225] width 33 height 16
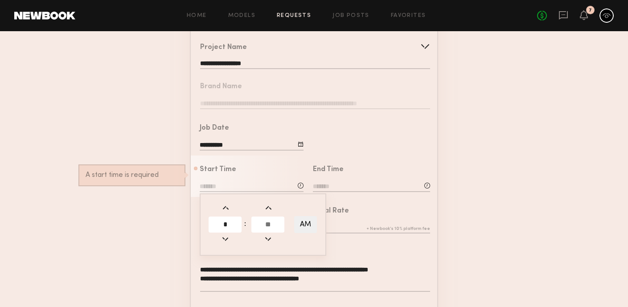
type input "*"
click at [307, 223] on button "AM" at bounding box center [305, 224] width 23 height 17
type input "********"
type input "**"
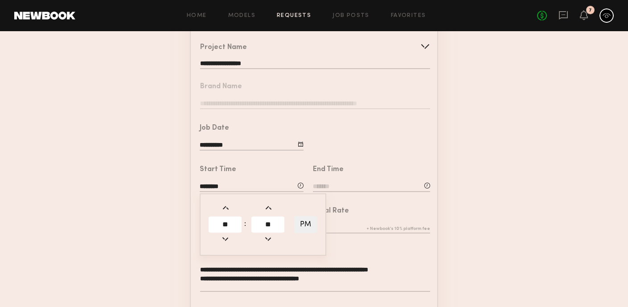
click at [343, 191] on input at bounding box center [371, 187] width 117 height 10
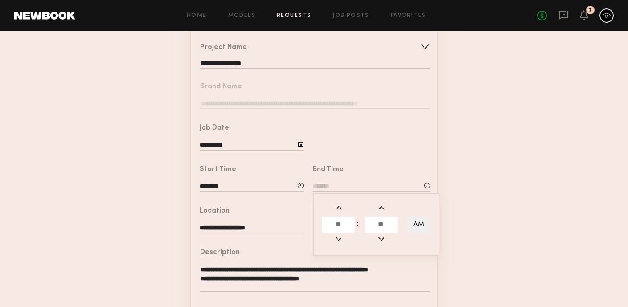
click at [339, 220] on input "text" at bounding box center [338, 225] width 33 height 16
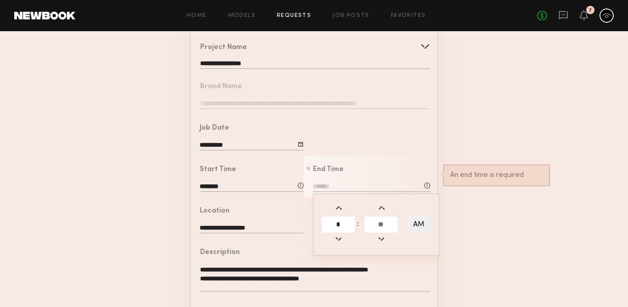
type input "*"
click at [419, 223] on button "AM" at bounding box center [419, 224] width 23 height 17
type input "********"
type input "**"
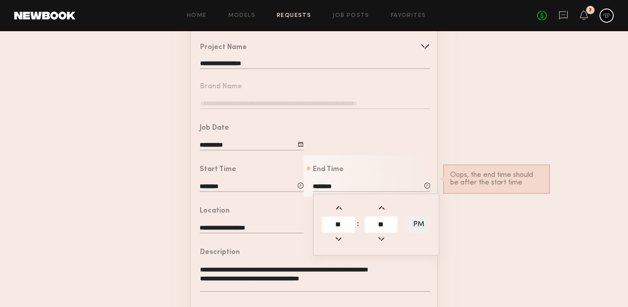
click at [342, 223] on input "**" at bounding box center [338, 225] width 33 height 16
type input "*"
type input "*******"
type input "**"
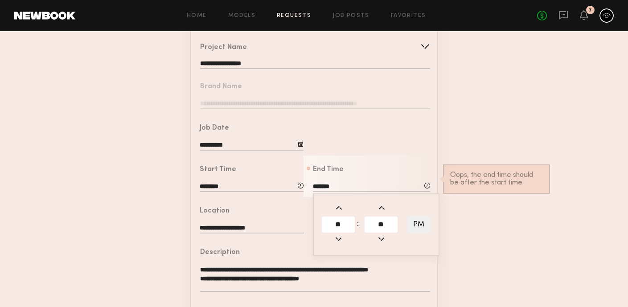
click at [446, 209] on form "**********" at bounding box center [314, 248] width 628 height 497
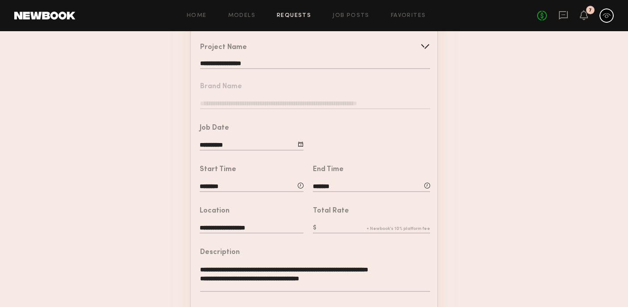
click at [347, 229] on input "text" at bounding box center [371, 229] width 117 height 10
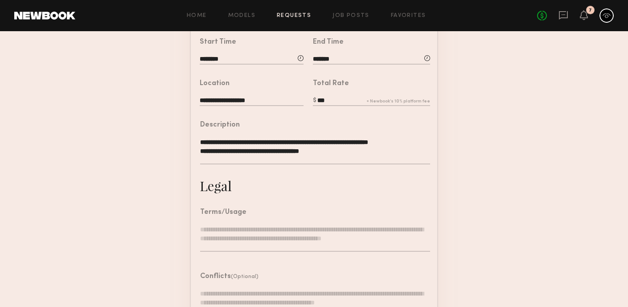
scroll to position [215, 0]
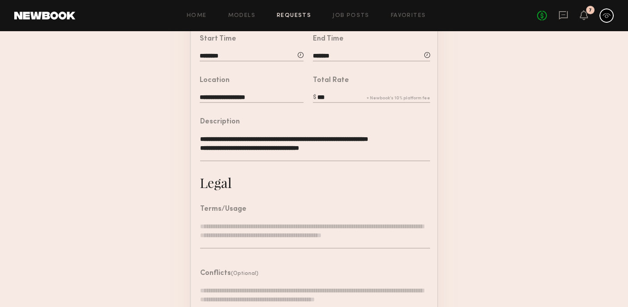
type input "***"
click at [330, 236] on textarea at bounding box center [315, 235] width 230 height 27
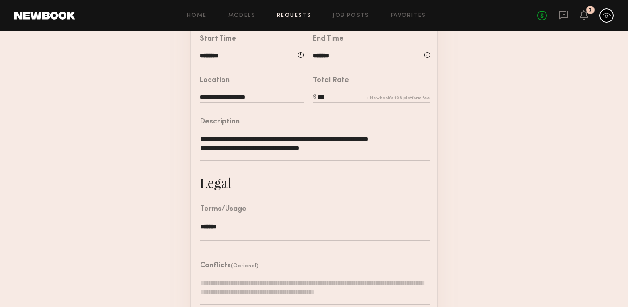
type textarea "*******"
drag, startPoint x: 260, startPoint y: 137, endPoint x: 233, endPoint y: 138, distance: 26.8
click at [234, 138] on textarea "**********" at bounding box center [315, 148] width 230 height 27
click at [250, 140] on textarea "**********" at bounding box center [315, 148] width 230 height 27
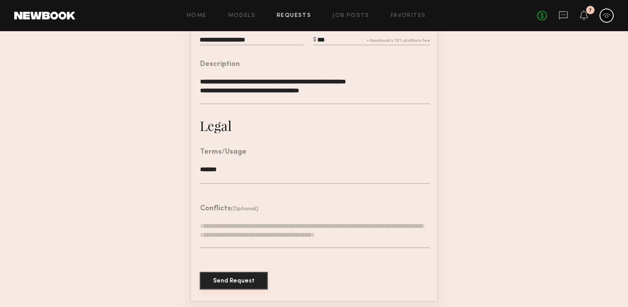
type textarea "**********"
click at [254, 273] on button "Send Request" at bounding box center [234, 281] width 68 height 18
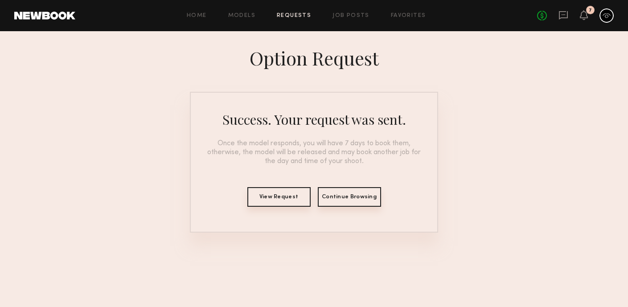
click at [337, 193] on button "Continue Browsing" at bounding box center [349, 197] width 63 height 20
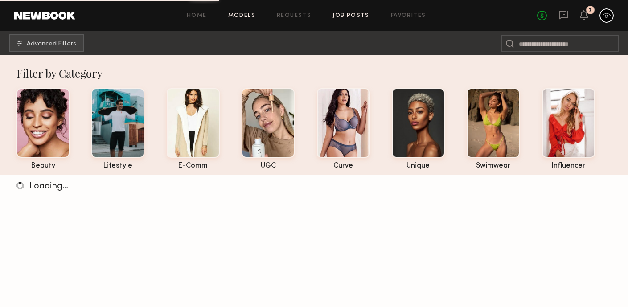
click at [354, 17] on link "Job Posts" at bounding box center [351, 16] width 37 height 6
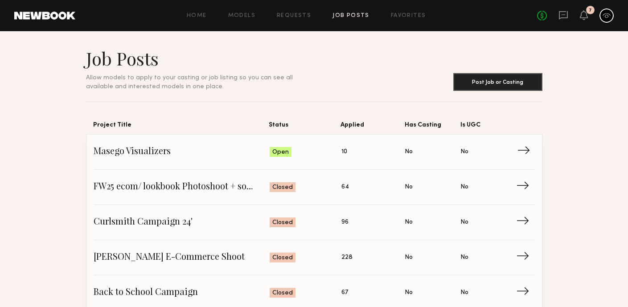
click at [343, 152] on span "10" at bounding box center [345, 152] width 6 height 10
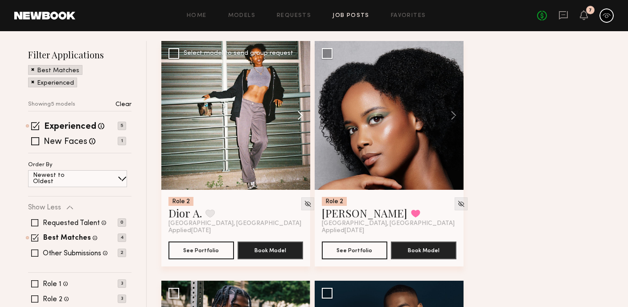
scroll to position [103, 0]
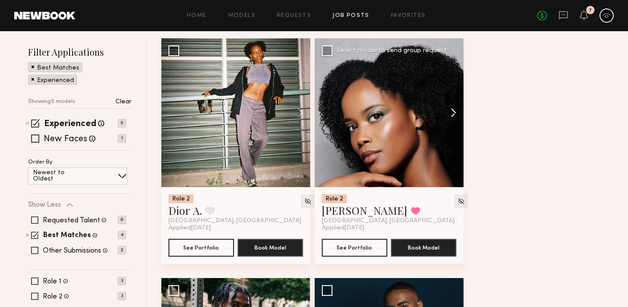
click at [453, 113] on button at bounding box center [449, 112] width 29 height 149
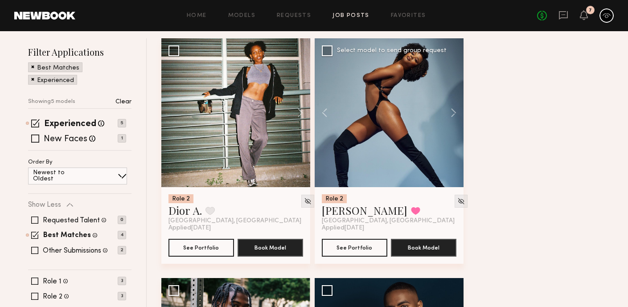
click at [393, 150] on div at bounding box center [389, 112] width 149 height 149
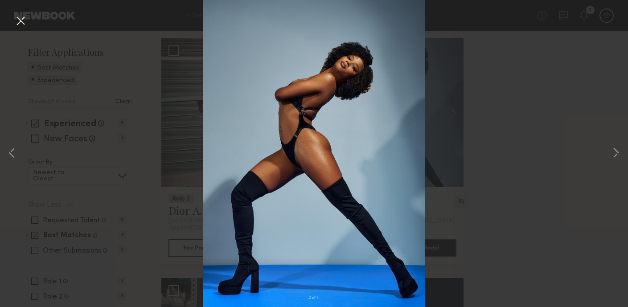
click at [477, 127] on div "2 of 4" at bounding box center [314, 153] width 628 height 307
click at [22, 19] on button at bounding box center [20, 21] width 14 height 16
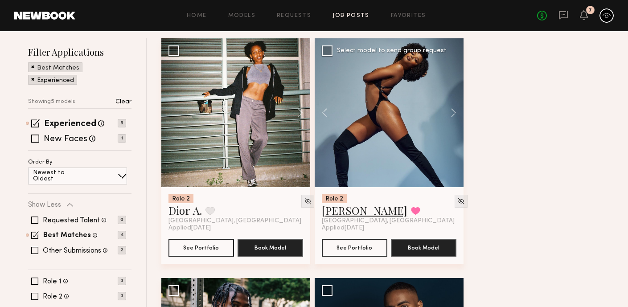
click at [334, 212] on link "[PERSON_NAME]" at bounding box center [365, 210] width 86 height 14
click at [458, 201] on img at bounding box center [462, 202] width 8 height 8
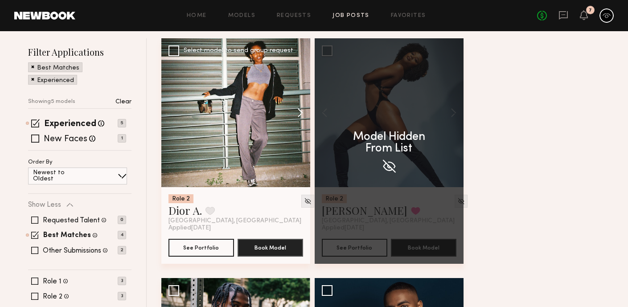
click at [301, 112] on button at bounding box center [296, 112] width 29 height 149
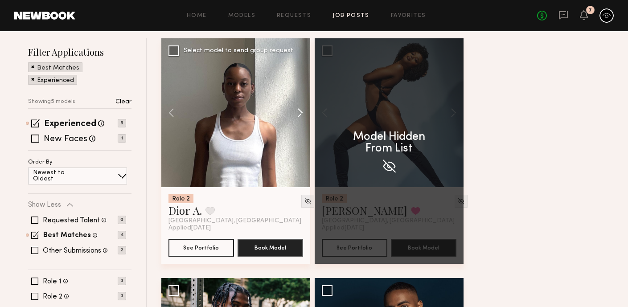
click at [301, 112] on button at bounding box center [296, 112] width 29 height 149
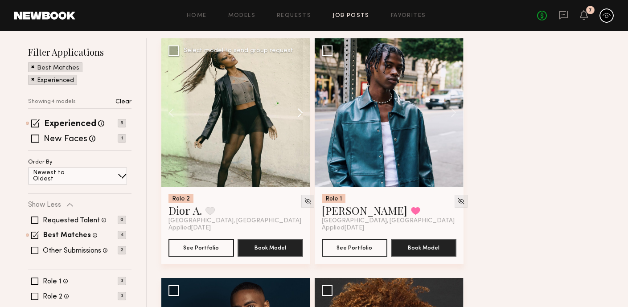
click at [301, 112] on button at bounding box center [296, 112] width 29 height 149
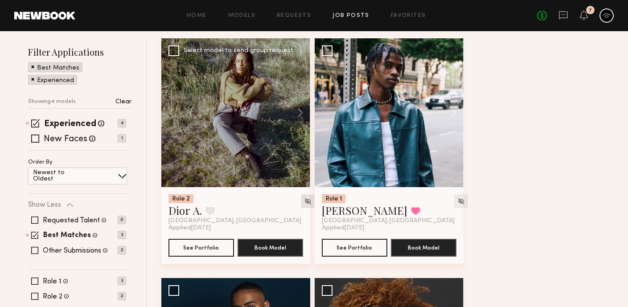
click at [304, 199] on img at bounding box center [308, 202] width 8 height 8
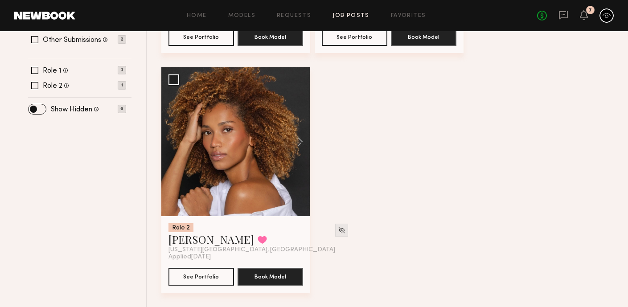
scroll to position [0, 0]
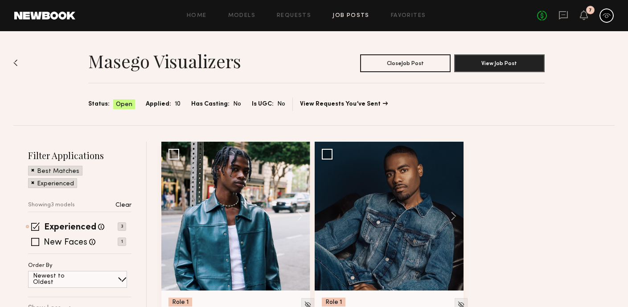
click at [363, 98] on section "Status: Open Applied: 10 Has Casting: No Is UGC: No View Requests You’ve Sent" at bounding box center [316, 104] width 457 height 13
click at [359, 103] on link "View Requests You’ve Sent" at bounding box center [344, 104] width 88 height 6
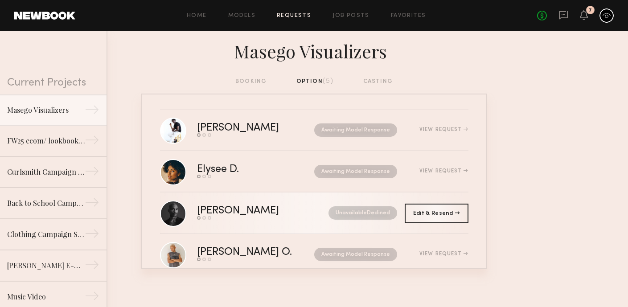
click at [304, 215] on div "Unavailable Declined" at bounding box center [351, 213] width 94 height 13
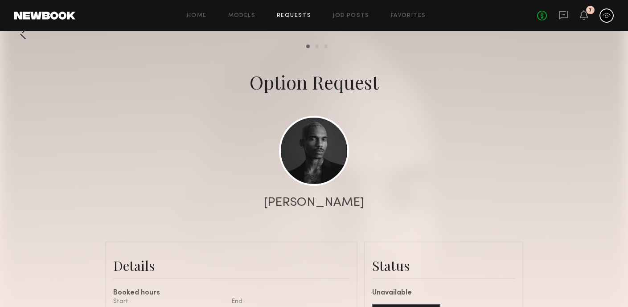
scroll to position [10, 0]
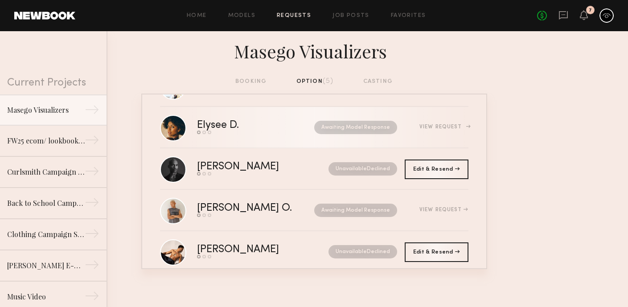
scroll to position [63, 0]
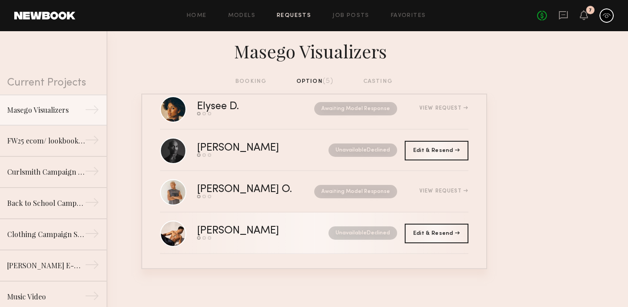
click at [278, 233] on div "[PERSON_NAME]" at bounding box center [250, 231] width 107 height 10
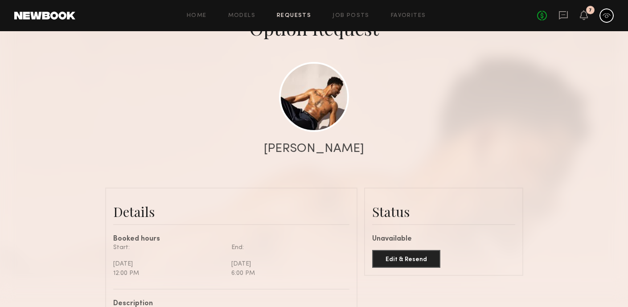
scroll to position [58, 0]
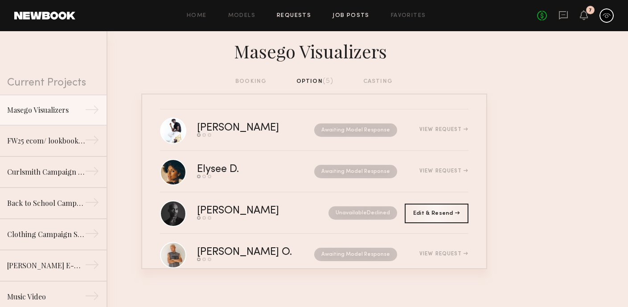
click at [342, 13] on link "Job Posts" at bounding box center [351, 16] width 37 height 6
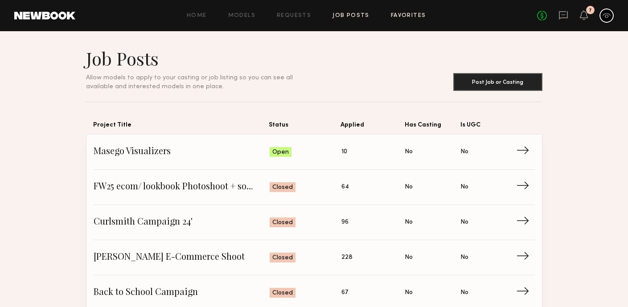
click at [392, 16] on link "Favorites" at bounding box center [408, 16] width 35 height 6
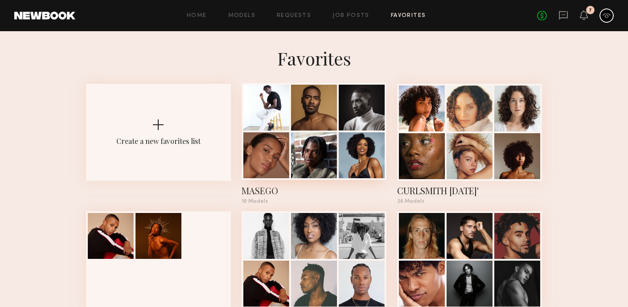
click at [349, 115] on div at bounding box center [362, 108] width 46 height 46
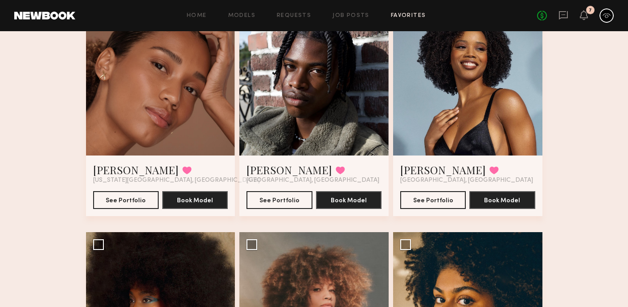
scroll to position [324, 0]
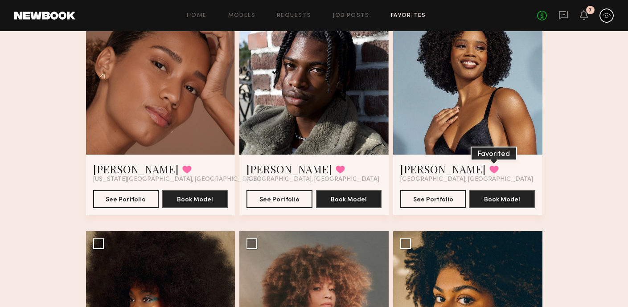
click at [490, 168] on button at bounding box center [494, 169] width 9 height 8
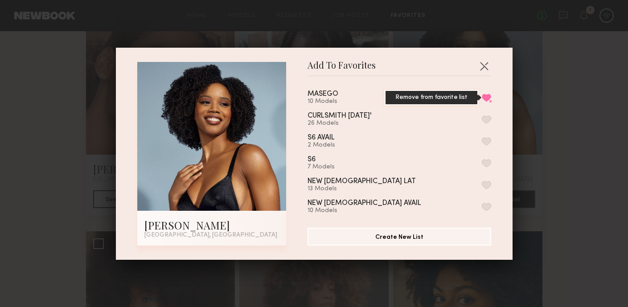
click at [484, 97] on button "Remove from favorite list" at bounding box center [486, 98] width 9 height 8
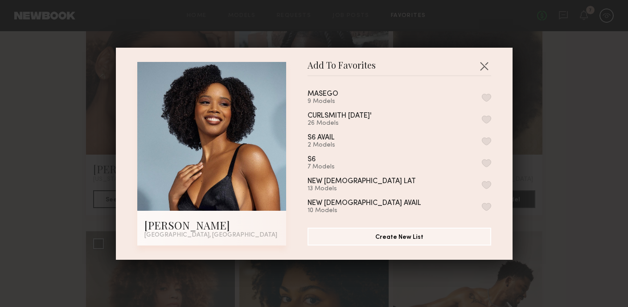
click at [534, 167] on div "Add To Favorites [PERSON_NAME] [GEOGRAPHIC_DATA], [GEOGRAPHIC_DATA] Add To Favo…" at bounding box center [314, 153] width 628 height 307
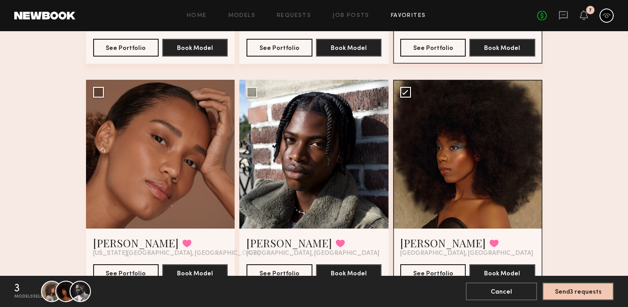
scroll to position [0, 0]
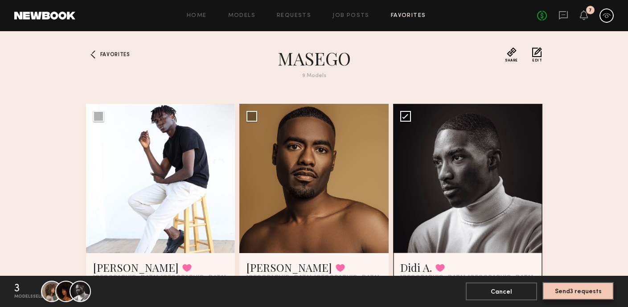
click at [575, 294] on button "Send 3 requests" at bounding box center [578, 291] width 71 height 18
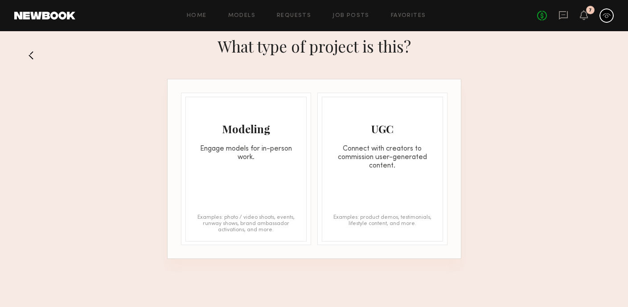
click at [276, 165] on div "Modeling Engage models for in-person work. Examples: photo / video shoots, even…" at bounding box center [246, 169] width 121 height 145
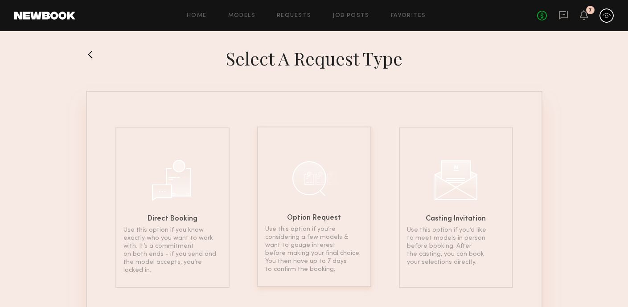
click at [293, 176] on div at bounding box center [314, 178] width 45 height 45
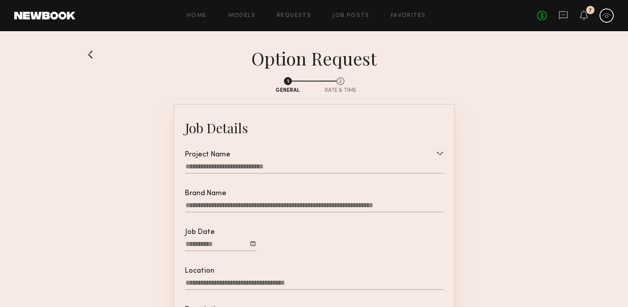
click at [286, 169] on div at bounding box center [314, 168] width 259 height 12
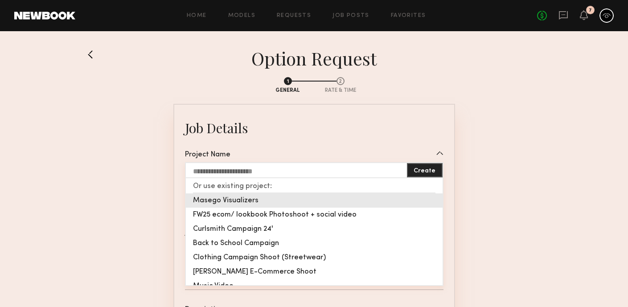
click at [270, 203] on div "Masego Visualizers" at bounding box center [314, 201] width 257 height 14
type input "**********"
type textarea "**********"
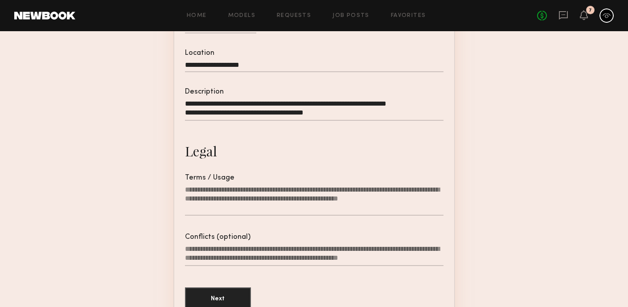
scroll to position [219, 0]
click at [270, 203] on textarea "Terms / Usage" at bounding box center [314, 200] width 259 height 30
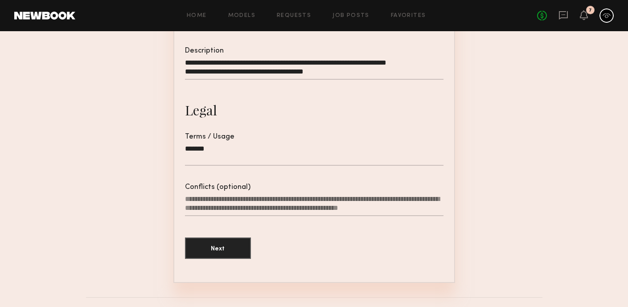
scroll to position [266, 0]
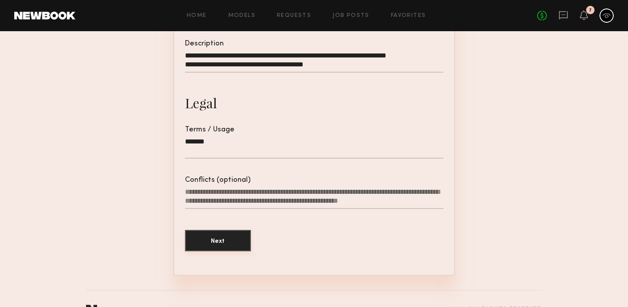
type textarea "*******"
click at [239, 244] on button "Next" at bounding box center [218, 240] width 66 height 21
click at [227, 240] on button "Next" at bounding box center [218, 240] width 66 height 21
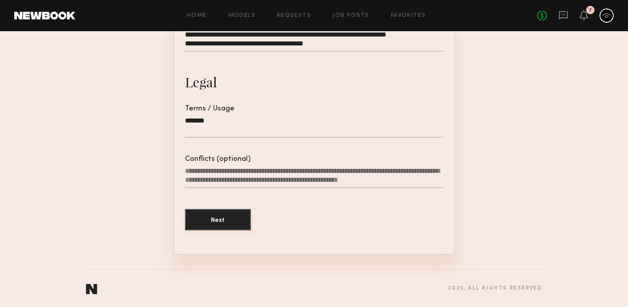
scroll to position [292, 0]
click at [226, 224] on button "Next" at bounding box center [218, 219] width 66 height 21
click at [217, 221] on button "Next" at bounding box center [218, 219] width 66 height 21
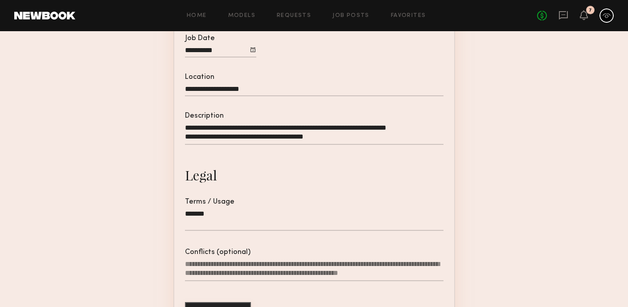
scroll to position [0, 0]
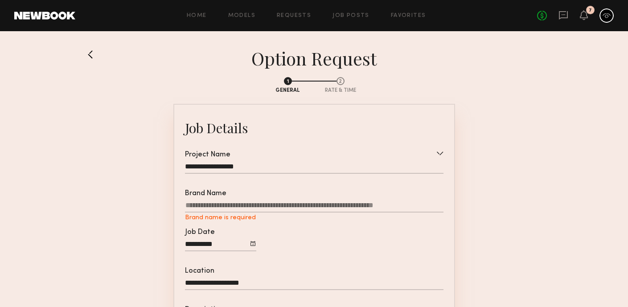
click at [232, 202] on label "Brand Name Brand name is required" at bounding box center [314, 206] width 259 height 32
click at [232, 202] on input "Brand Name Brand name is required" at bounding box center [314, 207] width 259 height 11
click at [227, 207] on input "Brand Name Brand name is required" at bounding box center [314, 207] width 259 height 11
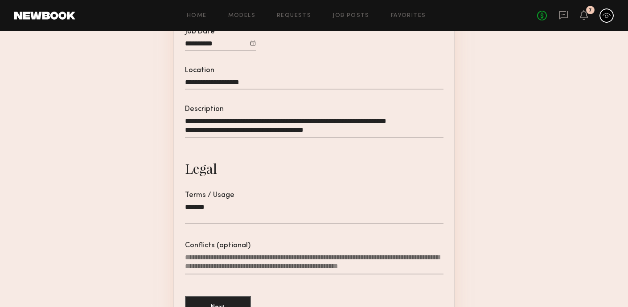
scroll to position [292, 0]
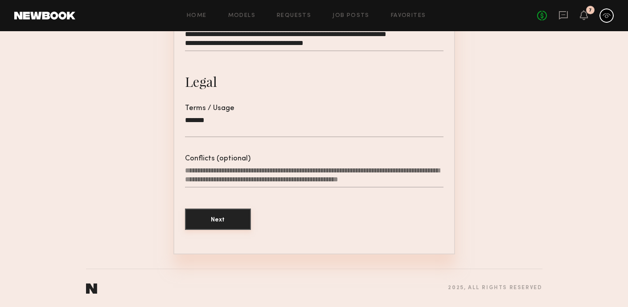
type input "******"
click at [219, 216] on button "Next" at bounding box center [218, 219] width 66 height 21
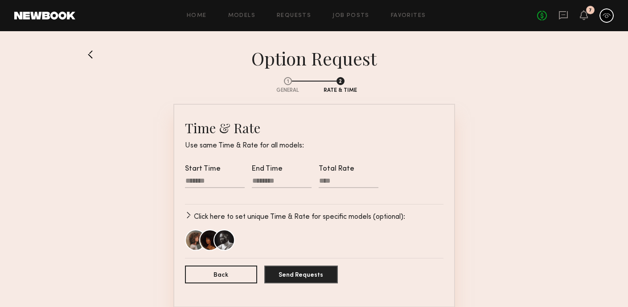
click at [206, 183] on div at bounding box center [215, 183] width 60 height 12
click at [201, 215] on input "text" at bounding box center [199, 209] width 18 height 11
type input "**"
click at [228, 212] on input "text" at bounding box center [224, 209] width 18 height 11
click at [256, 212] on input "**" at bounding box center [249, 209] width 18 height 11
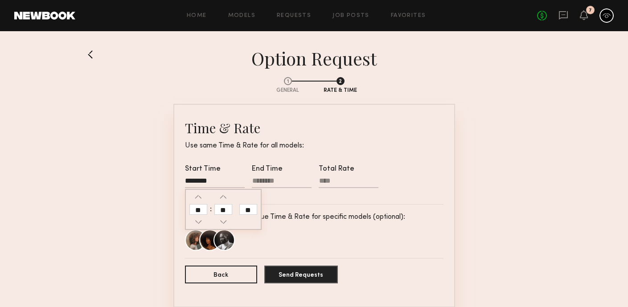
type input "********"
type input "**"
click at [276, 186] on div at bounding box center [282, 183] width 60 height 12
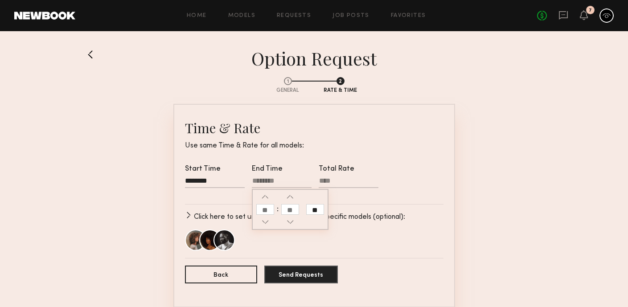
click at [313, 212] on input "**" at bounding box center [315, 209] width 18 height 11
type input "********"
type input "**"
click at [266, 212] on input "text" at bounding box center [265, 209] width 18 height 11
type input "*"
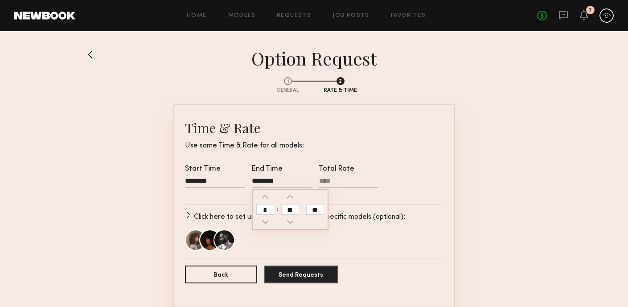
type input "********"
type input "**"
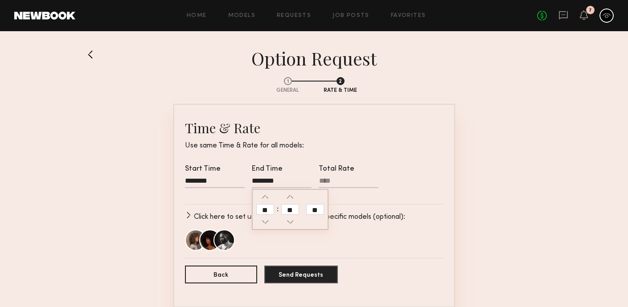
click at [331, 182] on input "Total Rate" at bounding box center [349, 182] width 60 height 11
type input "****"
click at [387, 174] on div "Start Time ******** End Time ******** Total Rate ****" at bounding box center [314, 181] width 259 height 32
click at [190, 217] on button "button" at bounding box center [188, 215] width 7 height 7
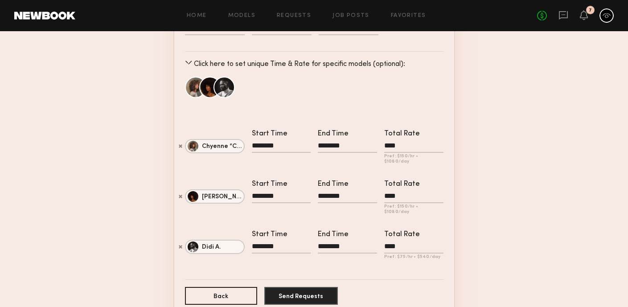
scroll to position [211, 0]
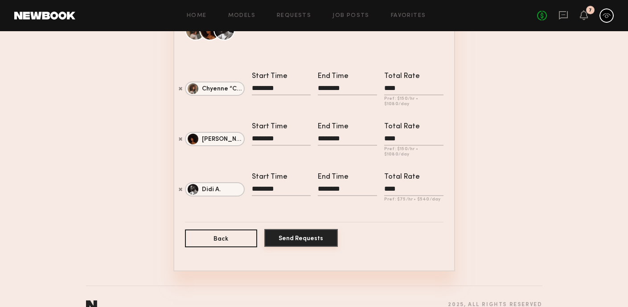
click at [274, 230] on button "Send Requests" at bounding box center [301, 238] width 74 height 18
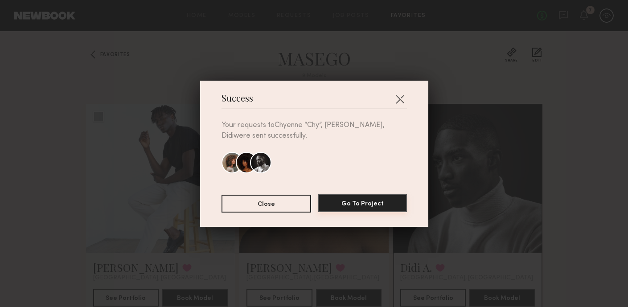
click at [333, 205] on button "Go To Project" at bounding box center [362, 203] width 89 height 18
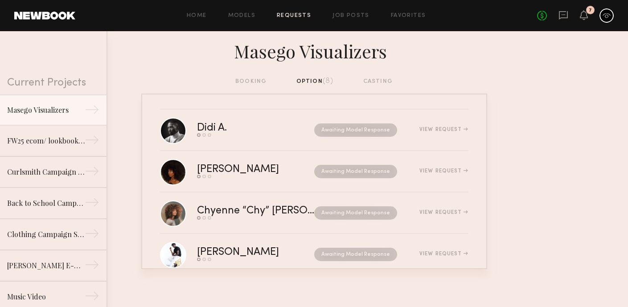
click at [351, 19] on div "Home Models Requests Job Posts Favorites Sign Out No fees up to $5,000 7" at bounding box center [344, 15] width 539 height 14
click at [588, 17] on icon at bounding box center [584, 15] width 7 height 6
